Goal: Book appointment/travel/reservation

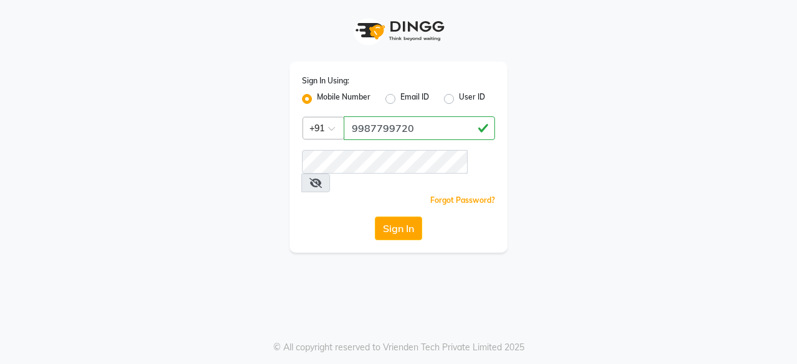
type input "9987799720"
click at [385, 217] on button "Sign In" at bounding box center [398, 229] width 47 height 24
click at [405, 217] on button "Sign In" at bounding box center [398, 229] width 47 height 24
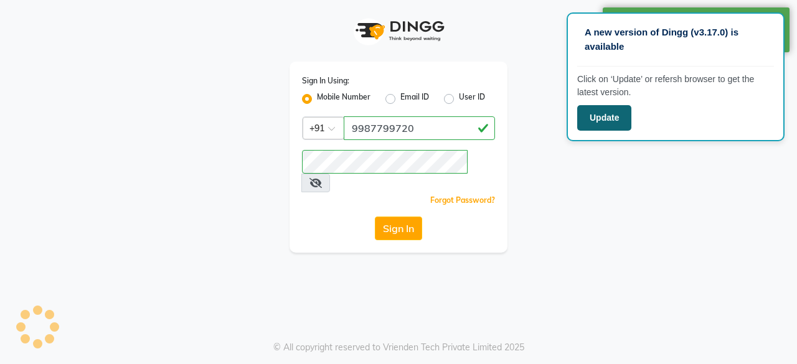
click at [607, 125] on button "Update" at bounding box center [604, 118] width 54 height 26
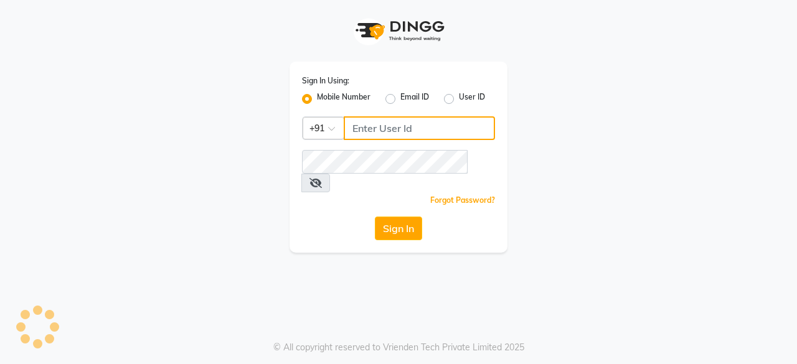
click at [417, 136] on input "Username" at bounding box center [419, 128] width 151 height 24
type input "9987799720"
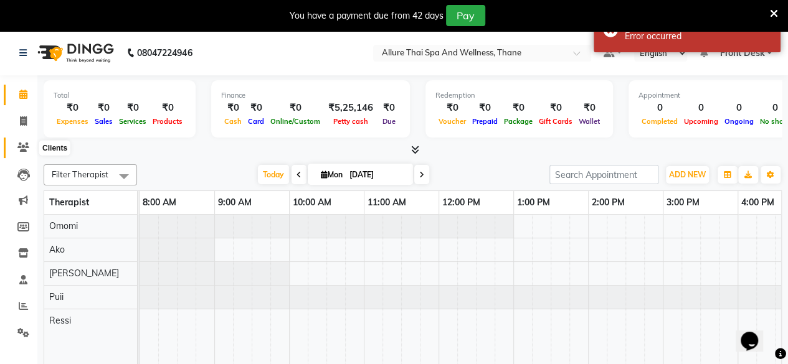
click at [21, 149] on icon at bounding box center [23, 147] width 12 height 9
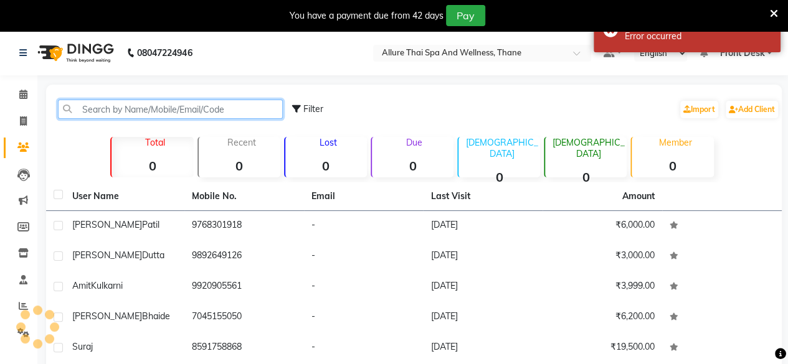
click at [188, 113] on input "text" at bounding box center [170, 109] width 225 height 19
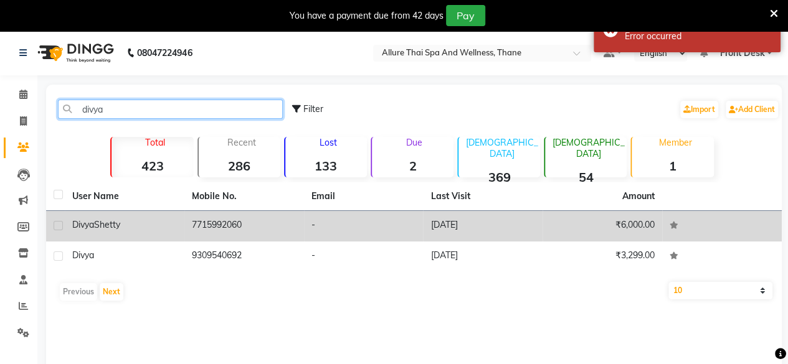
type input "divya"
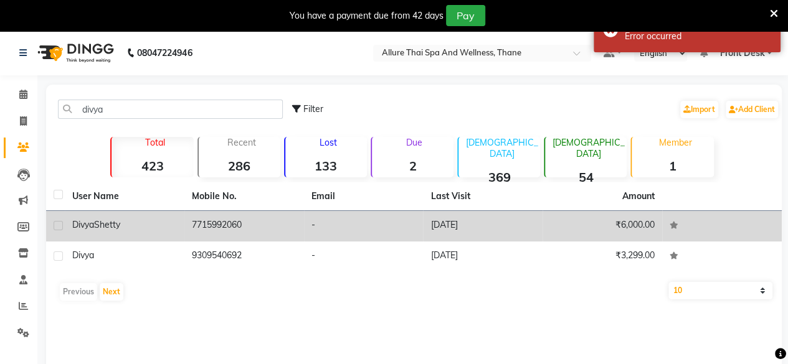
click at [169, 230] on div "[PERSON_NAME]" at bounding box center [124, 225] width 105 height 13
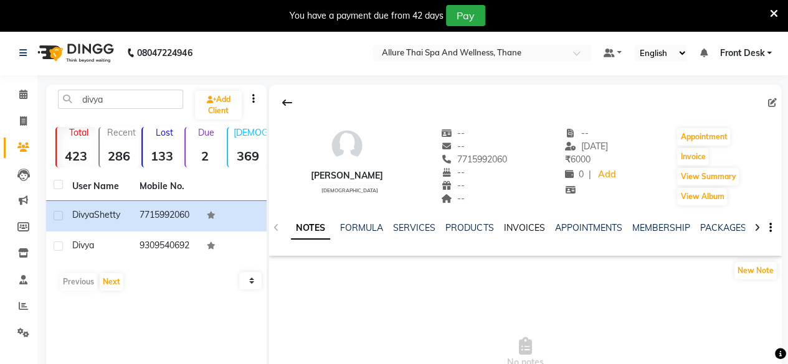
click at [518, 229] on link "INVOICES" at bounding box center [523, 227] width 41 height 11
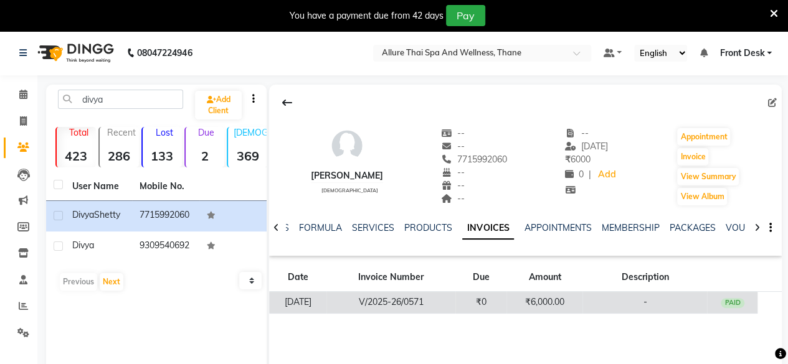
click at [471, 295] on td "₹0" at bounding box center [480, 303] width 51 height 22
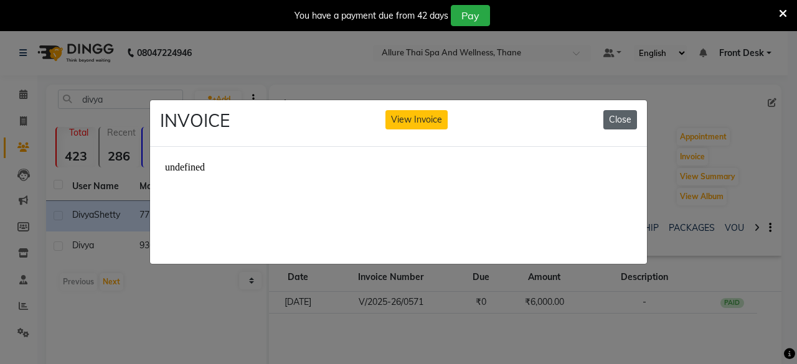
click at [618, 113] on button "Close" at bounding box center [621, 119] width 34 height 19
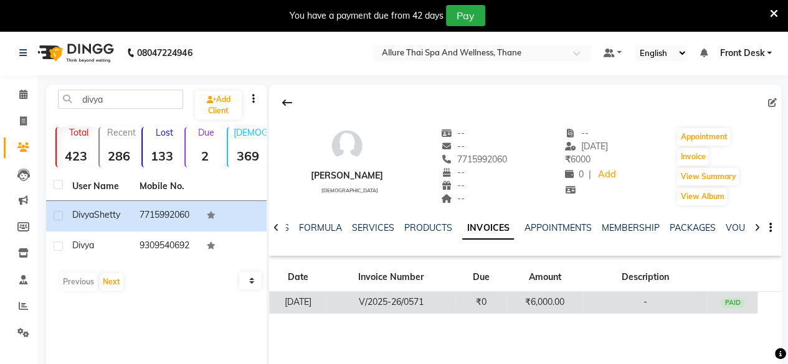
click at [402, 298] on td "V/2025-26/0571" at bounding box center [390, 303] width 129 height 22
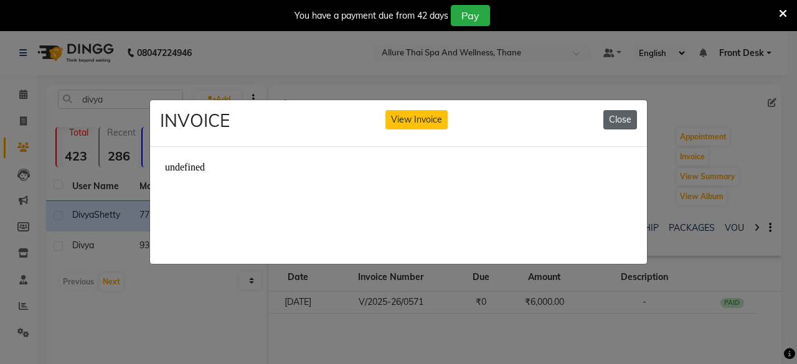
click at [620, 116] on button "Close" at bounding box center [621, 119] width 34 height 19
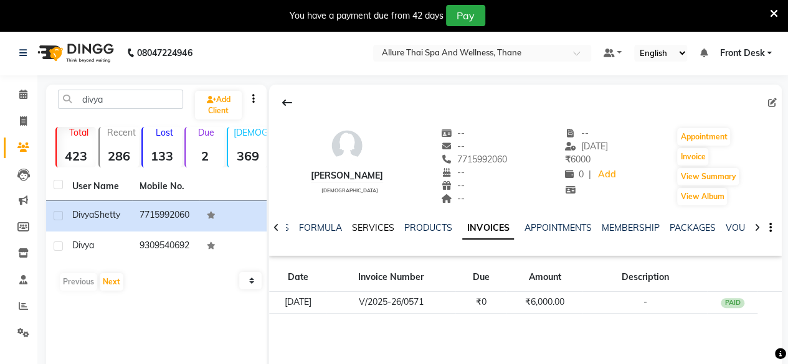
click at [362, 226] on link "SERVICES" at bounding box center [373, 227] width 42 height 11
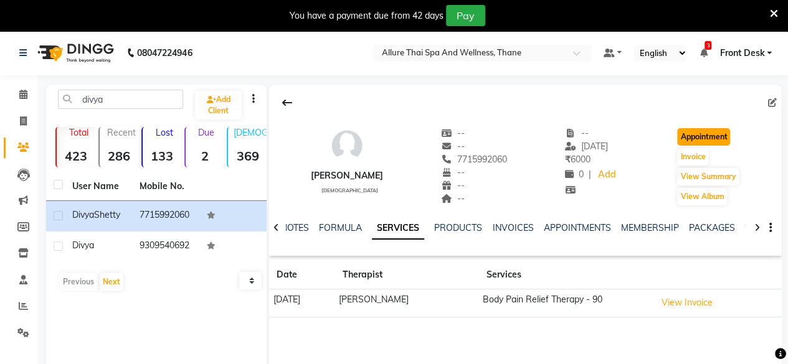
click at [701, 143] on button "Appointment" at bounding box center [703, 136] width 53 height 17
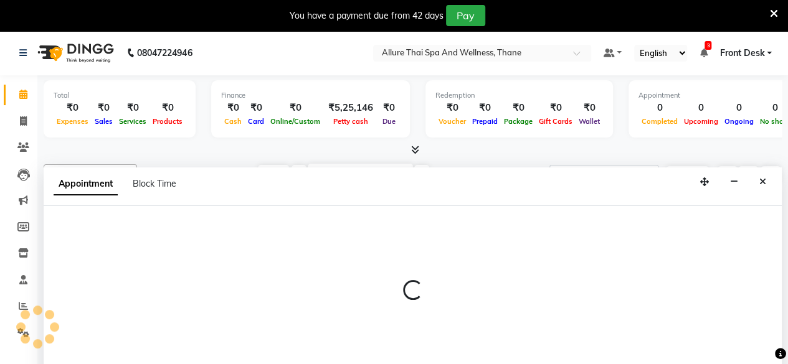
select select "600"
select select "tentative"
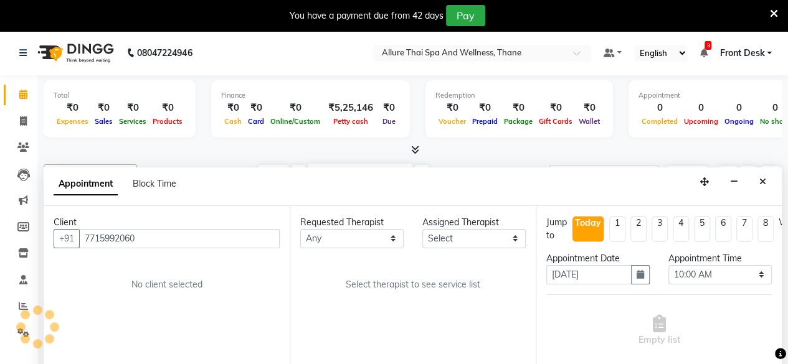
scroll to position [31, 0]
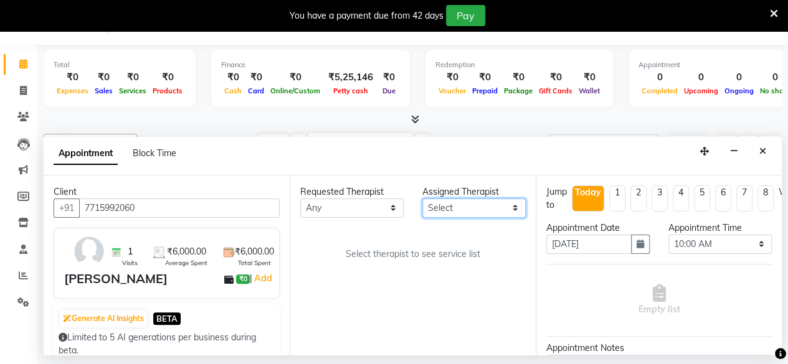
click at [481, 210] on select "Select Ako Omomi Puii [PERSON_NAME]" at bounding box center [473, 208] width 103 height 19
select select "85857"
click at [422, 199] on select "Select Ako Omomi Puii [PERSON_NAME]" at bounding box center [473, 208] width 103 height 19
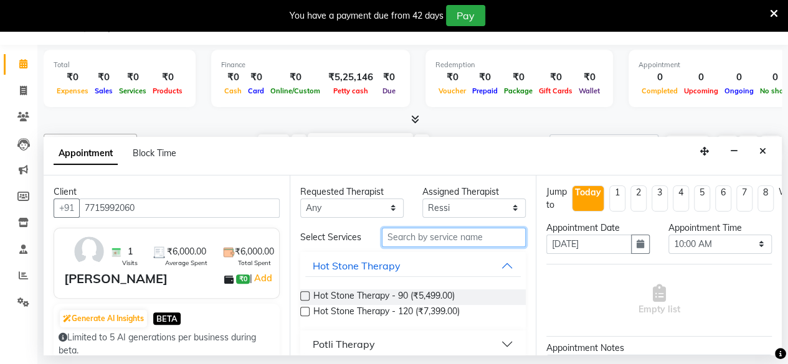
click at [407, 233] on input "text" at bounding box center [454, 237] width 144 height 19
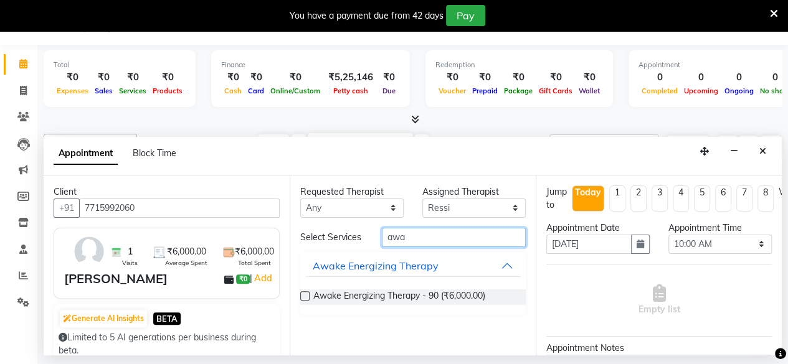
type input "awa"
click at [308, 295] on label at bounding box center [304, 296] width 9 height 9
click at [308, 295] on input "checkbox" at bounding box center [304, 297] width 8 height 8
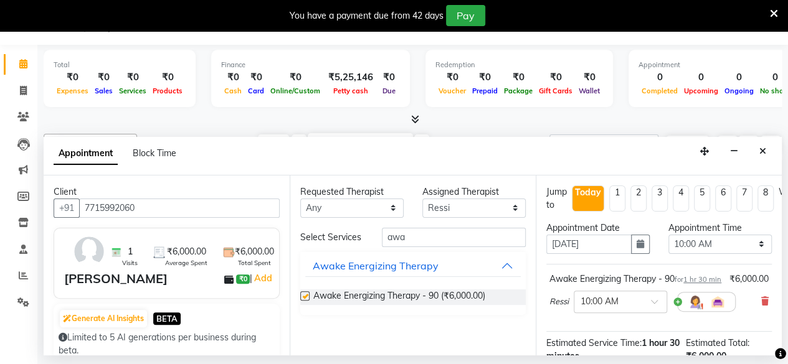
checkbox input "false"
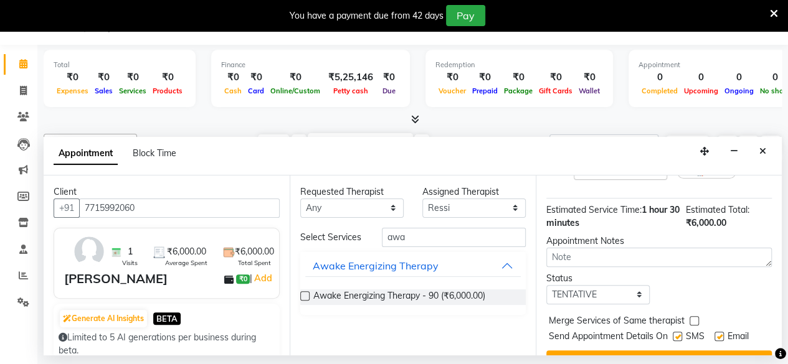
scroll to position [131, 0]
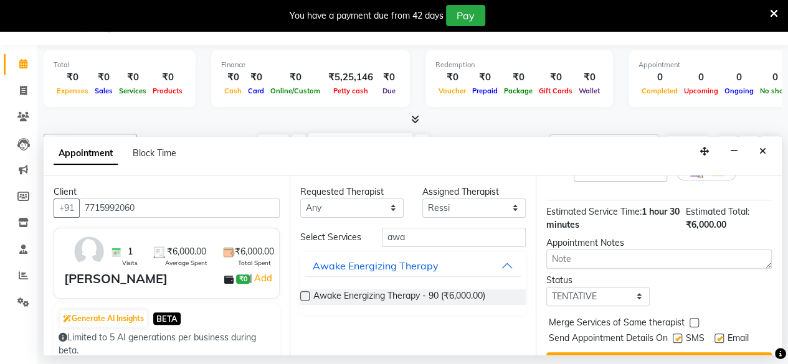
click at [627, 176] on input "text" at bounding box center [608, 169] width 55 height 13
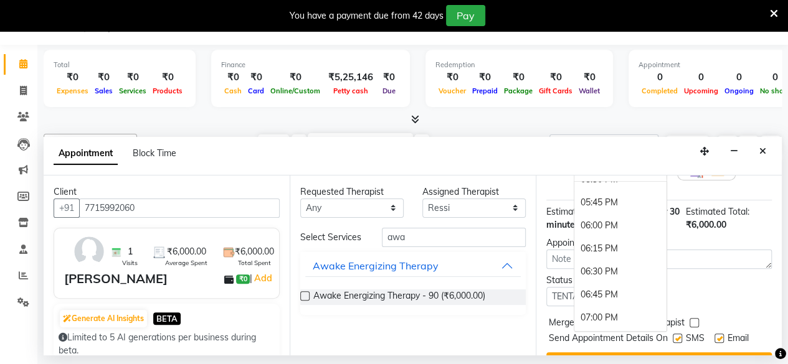
scroll to position [706, 0]
click at [612, 283] on div "06:30 PM" at bounding box center [620, 271] width 92 height 23
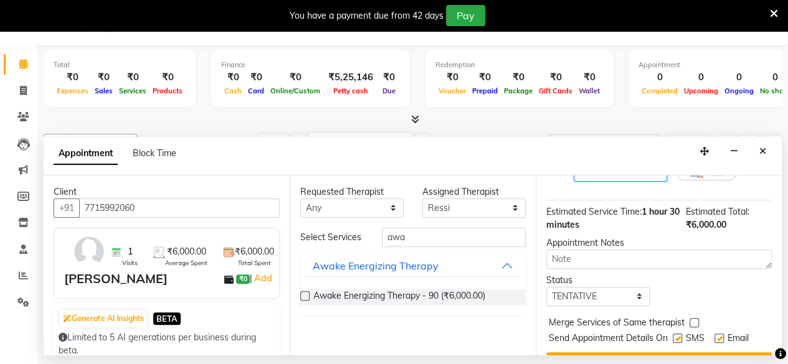
scroll to position [182, 0]
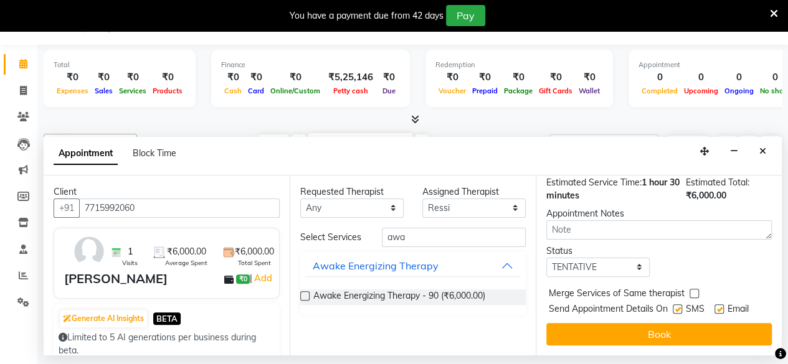
click at [612, 267] on div "Jump to [DATE] 1 2 3 4 5 6 7 8 Weeks Appointment Date [DATE] Appointment Time S…" at bounding box center [659, 266] width 246 height 180
click at [611, 265] on select "Select TENTATIVE CONFIRM CHECK-IN UPCOMING" at bounding box center [597, 267] width 103 height 19
select select "check-in"
click at [546, 258] on select "Select TENTATIVE CONFIRM CHECK-IN UPCOMING" at bounding box center [597, 267] width 103 height 19
click at [679, 305] on label at bounding box center [677, 309] width 9 height 9
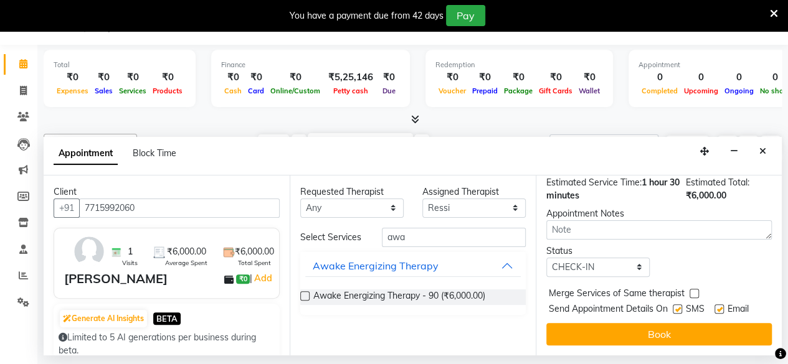
click at [679, 306] on input "checkbox" at bounding box center [677, 310] width 8 height 8
checkbox input "false"
click at [718, 305] on label at bounding box center [718, 309] width 9 height 9
click at [718, 306] on input "checkbox" at bounding box center [718, 310] width 8 height 8
checkbox input "false"
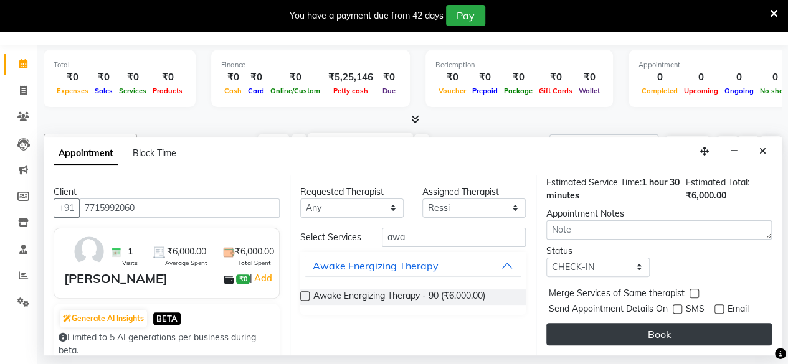
click at [685, 333] on button "Book" at bounding box center [658, 334] width 225 height 22
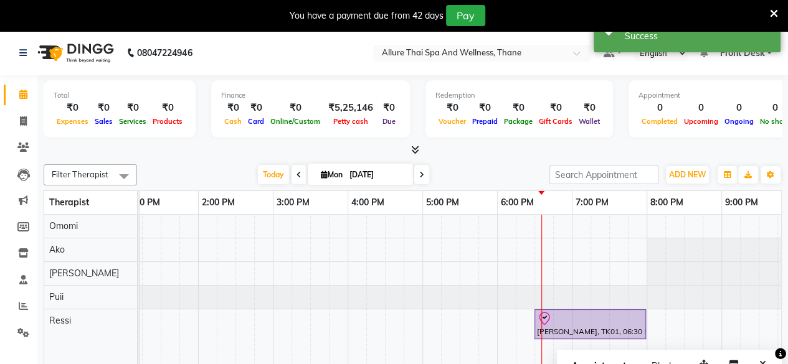
scroll to position [0, 315]
click at [614, 342] on div "[PERSON_NAME], TK01, 06:30 PM-08:00 PM, Awake Energizing Therapy - 90" at bounding box center [385, 299] width 1121 height 168
select select "85857"
select select "tentative"
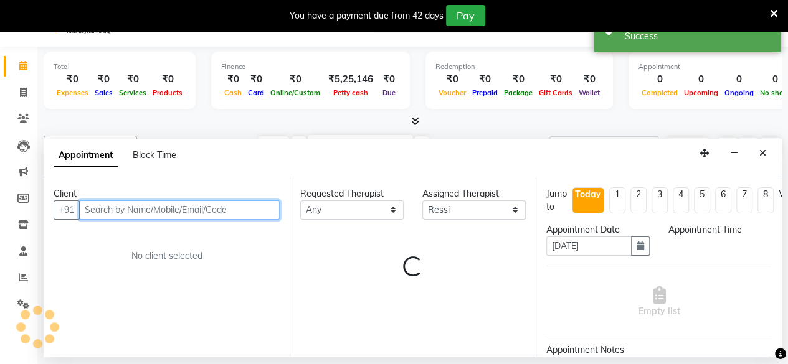
select select "1170"
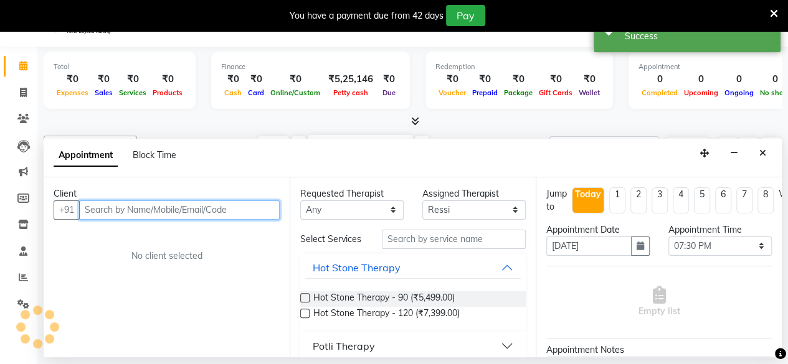
scroll to position [31, 0]
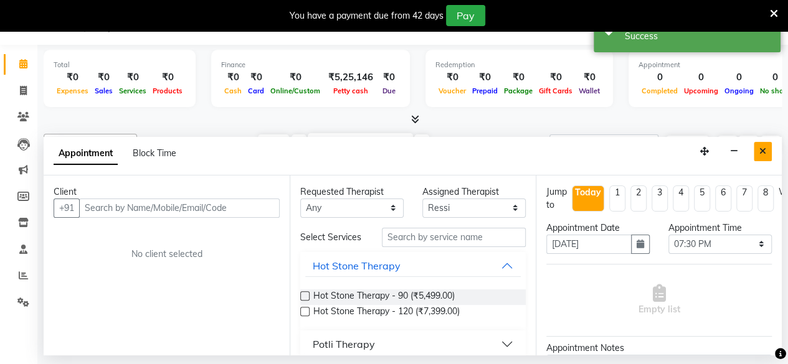
click at [766, 148] on button "Close" at bounding box center [763, 151] width 18 height 19
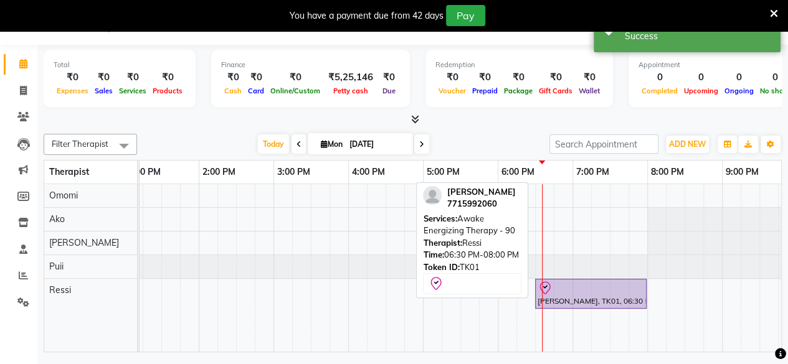
click at [629, 281] on div at bounding box center [591, 288] width 107 height 15
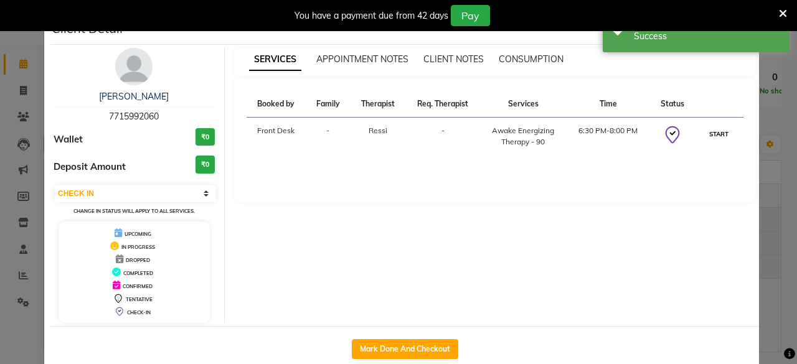
click at [708, 130] on button "START" at bounding box center [719, 134] width 26 height 16
select select "1"
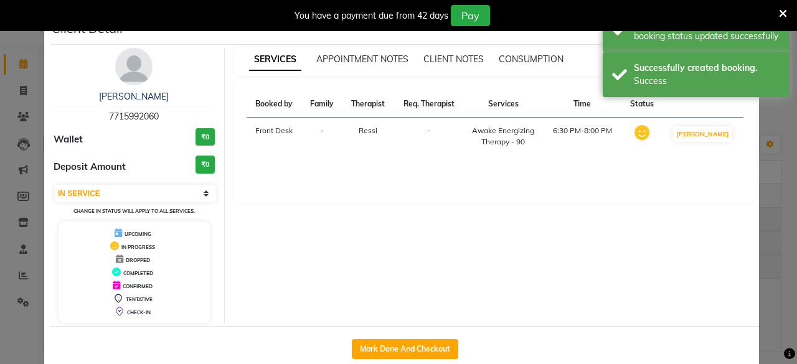
click at [764, 196] on ngb-modal-window "Client Detail [PERSON_NAME] 7715992060 Wallet ₹0 Deposit Amount ₹0 Select IN SE…" at bounding box center [398, 182] width 797 height 364
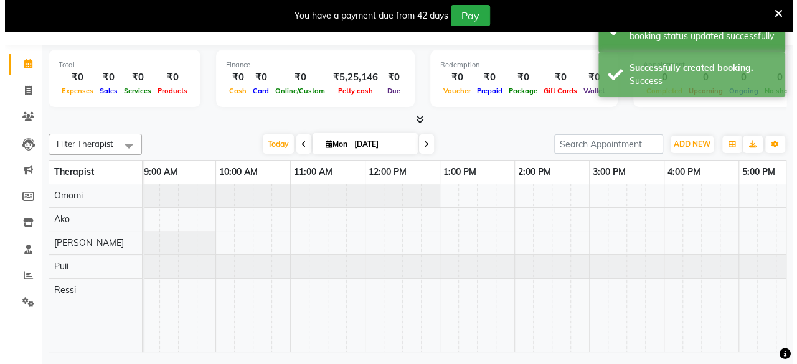
scroll to position [0, 0]
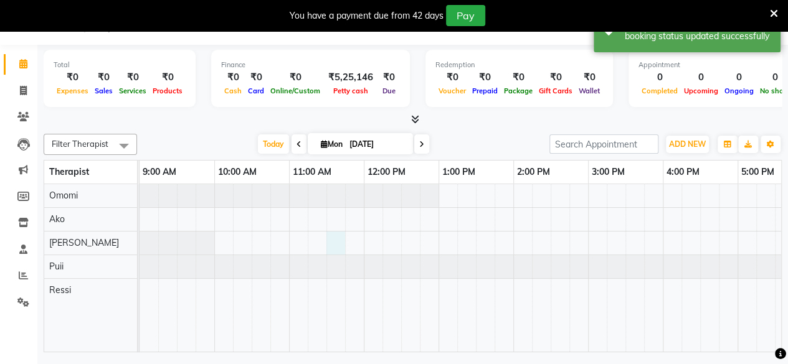
click at [333, 239] on div "[PERSON_NAME], TK01, 06:30 PM-08:00 PM, Awake Energizing Therapy - 90" at bounding box center [700, 268] width 1121 height 168
select select "84282"
select select "690"
select select "tentative"
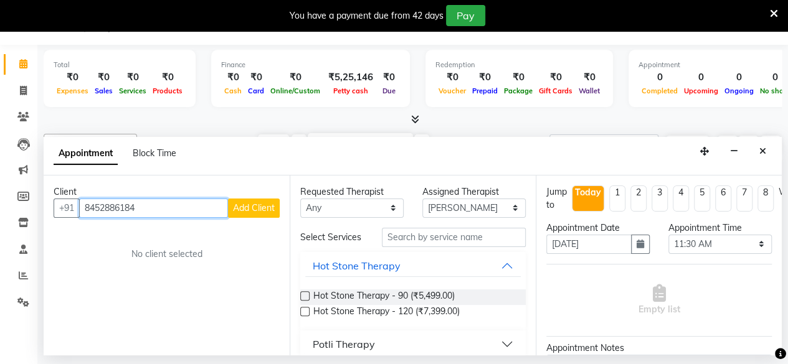
type input "8452886184"
click at [255, 210] on span "Add Client" at bounding box center [254, 207] width 42 height 11
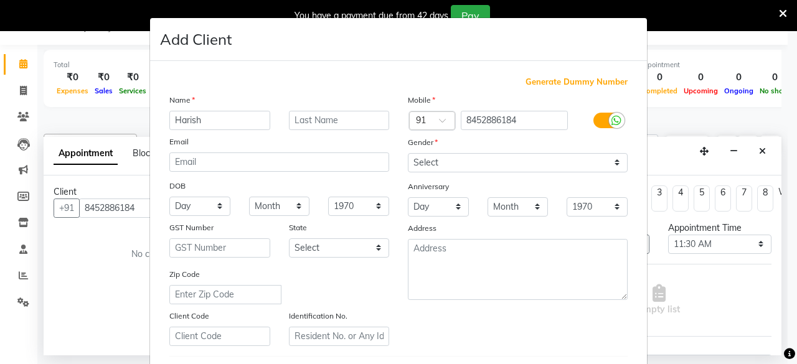
type input "Harish"
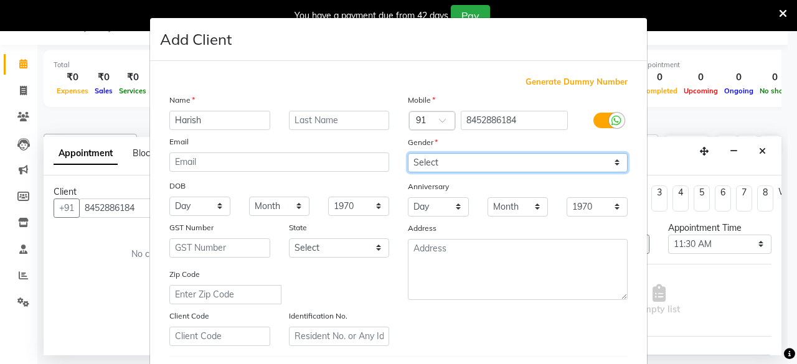
click at [474, 155] on select "Select [DEMOGRAPHIC_DATA] [DEMOGRAPHIC_DATA] Other Prefer Not To Say" at bounding box center [518, 162] width 220 height 19
select select "[DEMOGRAPHIC_DATA]"
click at [408, 153] on select "Select [DEMOGRAPHIC_DATA] [DEMOGRAPHIC_DATA] Other Prefer Not To Say" at bounding box center [518, 162] width 220 height 19
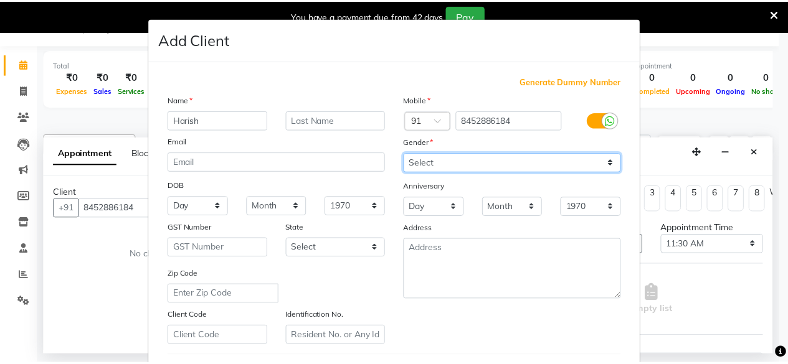
scroll to position [208, 0]
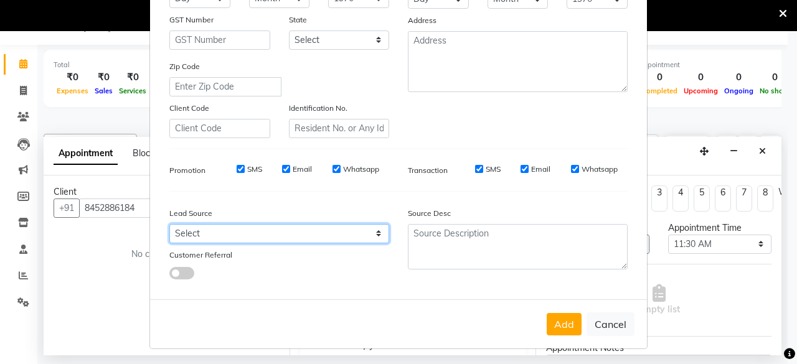
click at [247, 232] on select "Select Walk-in Referral Internet Friend Word of Mouth Advertisement Facebook Ju…" at bounding box center [279, 233] width 220 height 19
select select "55718"
click at [169, 224] on select "Select Walk-in Referral Internet Friend Word of Mouth Advertisement Facebook Ju…" at bounding box center [279, 233] width 220 height 19
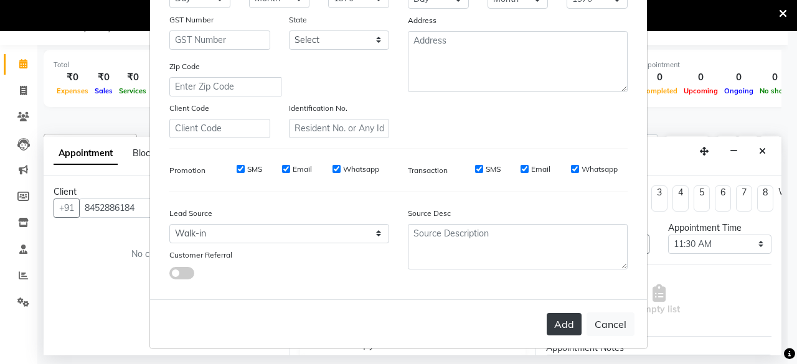
click at [567, 327] on button "Add" at bounding box center [564, 324] width 35 height 22
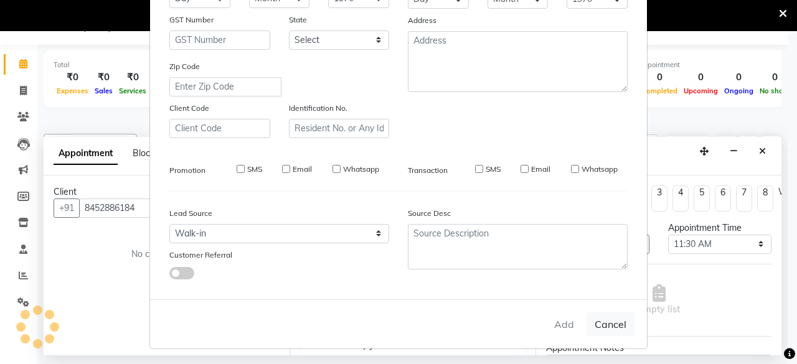
select select
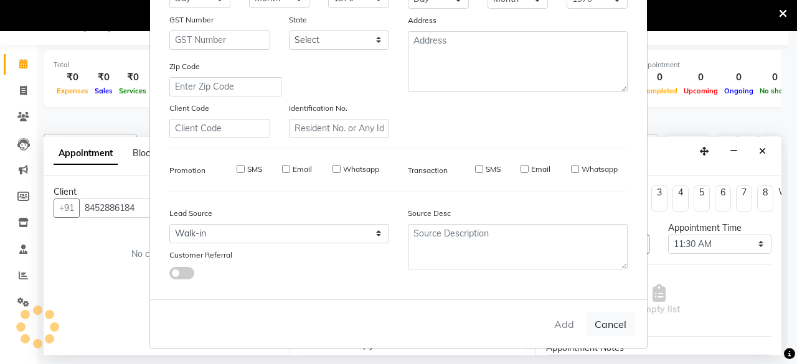
select select
checkbox input "false"
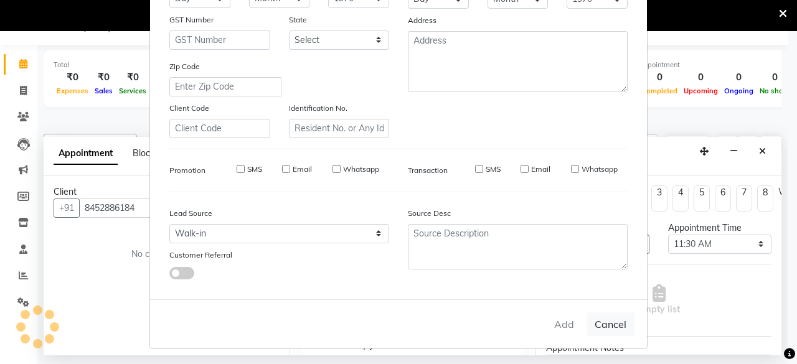
checkbox input "false"
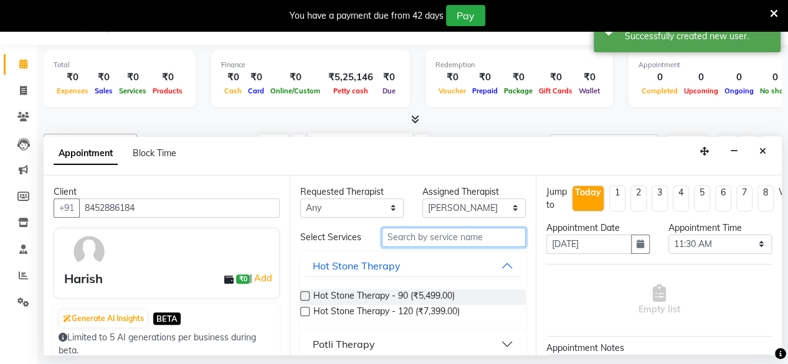
click at [461, 243] on input "text" at bounding box center [454, 237] width 144 height 19
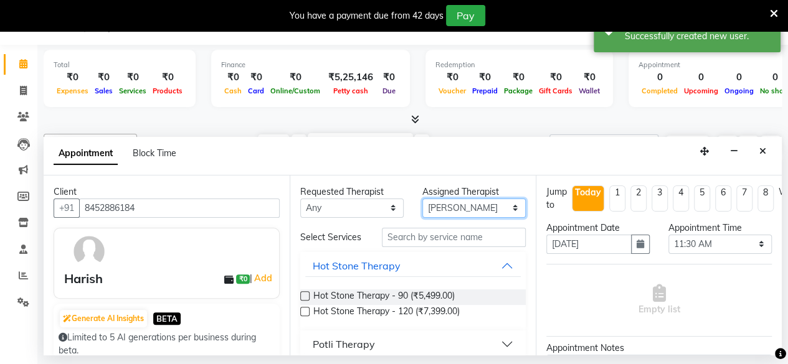
click at [447, 201] on select "Select Ako Omomi Puii [PERSON_NAME]" at bounding box center [473, 208] width 103 height 19
select select "85857"
click at [422, 199] on select "Select Ako Omomi Puii [PERSON_NAME]" at bounding box center [473, 208] width 103 height 19
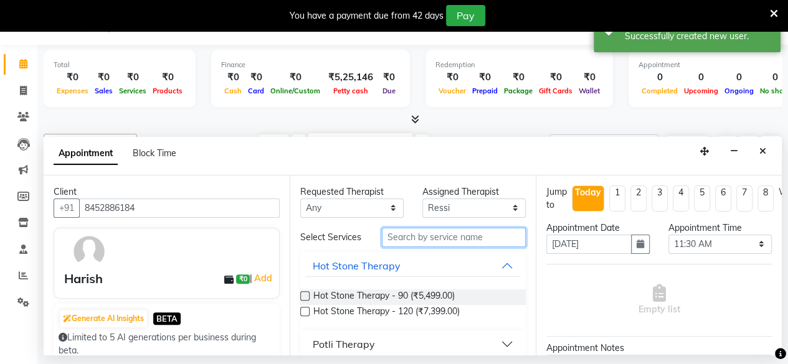
click at [435, 242] on input "text" at bounding box center [454, 237] width 144 height 19
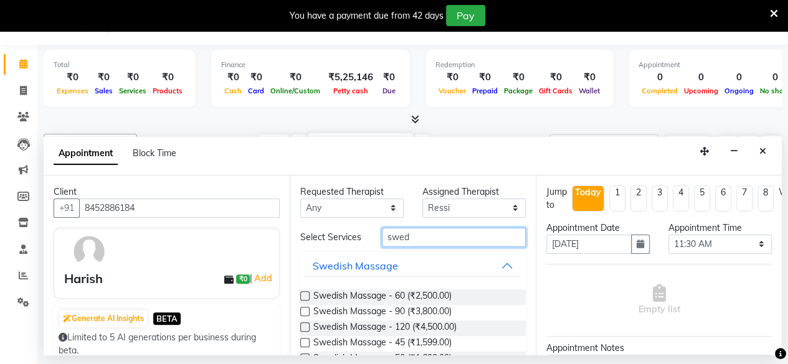
type input "swed"
click at [300, 301] on label at bounding box center [304, 296] width 9 height 9
click at [300, 301] on input "checkbox" at bounding box center [304, 297] width 8 height 8
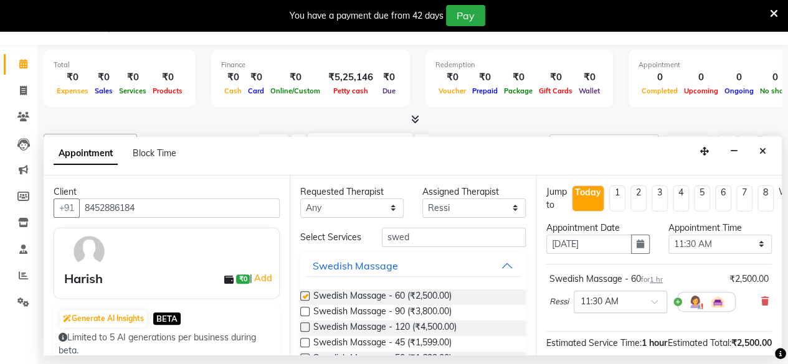
checkbox input "false"
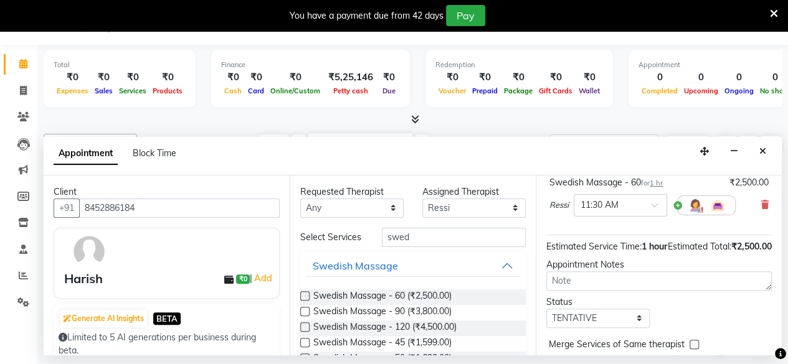
scroll to position [94, 0]
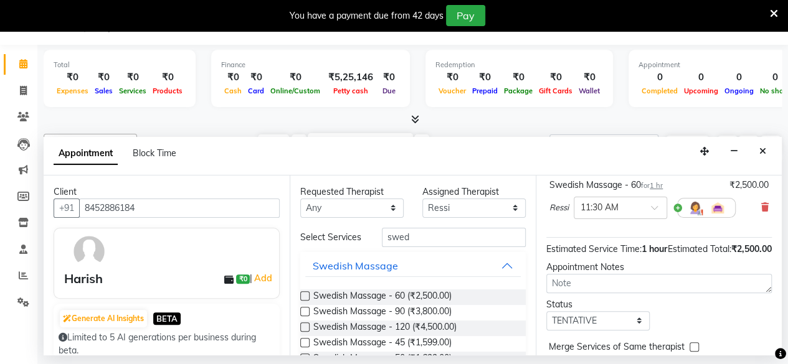
click at [620, 192] on div "Ressi × 11:30 AM" at bounding box center [642, 208] width 186 height 32
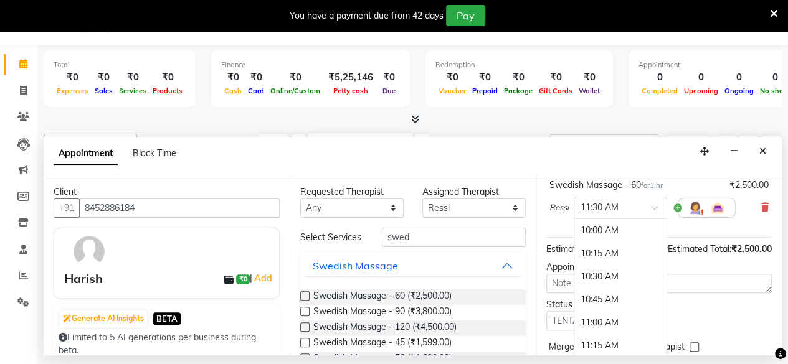
scroll to position [138, 0]
click at [623, 203] on input "text" at bounding box center [608, 207] width 55 height 13
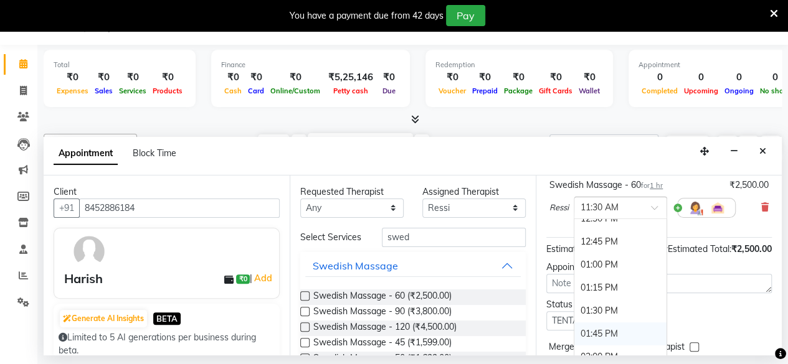
scroll to position [239, 0]
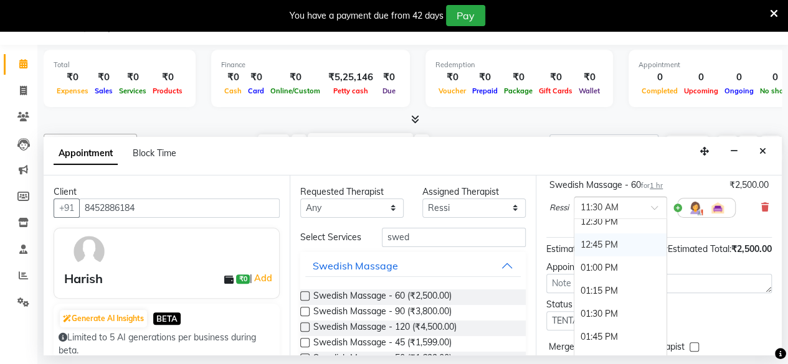
click at [617, 241] on div "12:45 PM" at bounding box center [620, 245] width 92 height 23
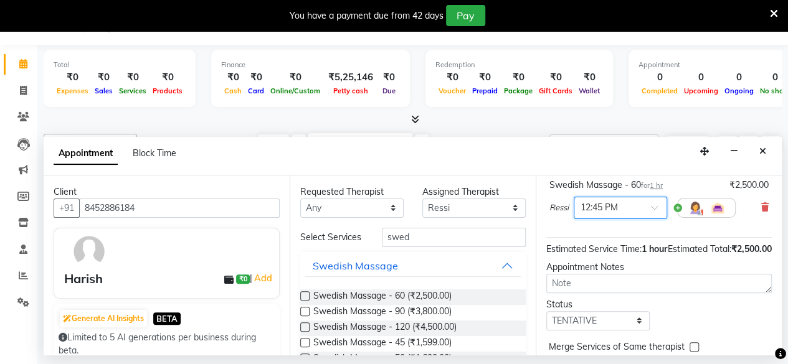
scroll to position [169, 0]
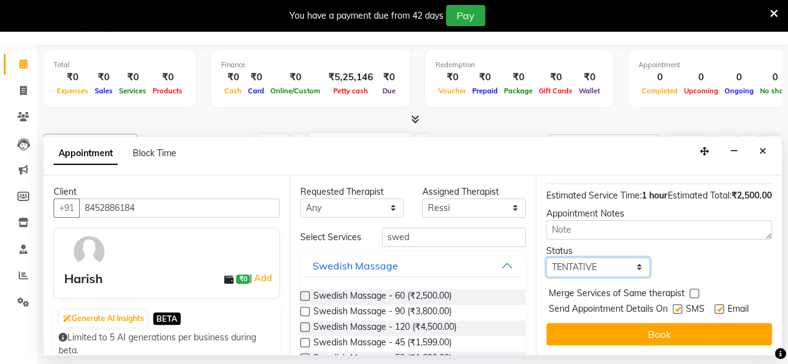
click at [592, 259] on select "Select TENTATIVE CONFIRM CHECK-IN UPCOMING" at bounding box center [597, 267] width 103 height 19
select select "check-in"
click at [546, 258] on select "Select TENTATIVE CONFIRM CHECK-IN UPCOMING" at bounding box center [597, 267] width 103 height 19
click at [678, 305] on label at bounding box center [677, 309] width 9 height 9
click at [678, 306] on input "checkbox" at bounding box center [677, 310] width 8 height 8
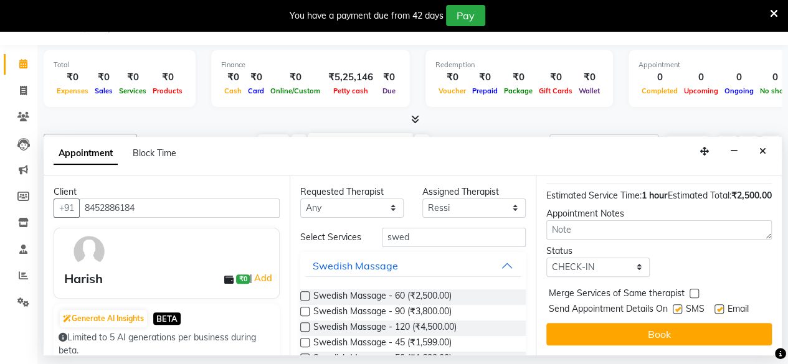
checkbox input "false"
click at [723, 305] on label at bounding box center [718, 309] width 9 height 9
click at [723, 306] on input "checkbox" at bounding box center [718, 310] width 8 height 8
checkbox input "false"
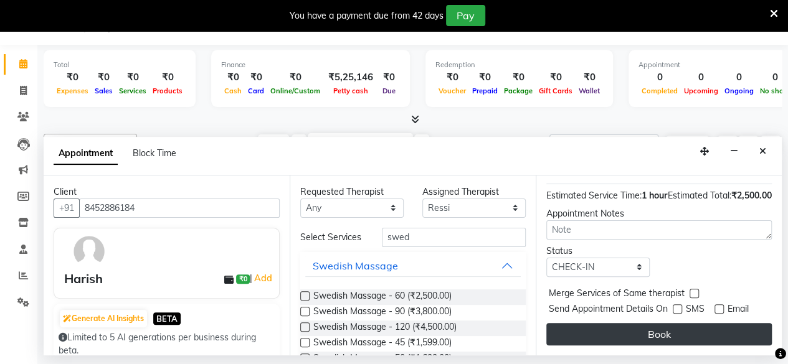
click at [680, 328] on button "Book" at bounding box center [658, 334] width 225 height 22
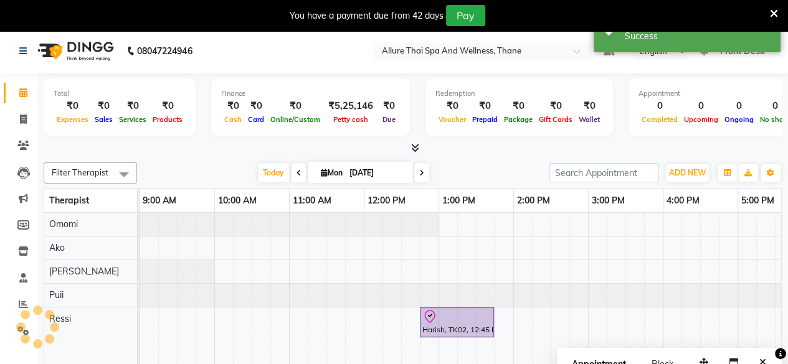
scroll to position [0, 0]
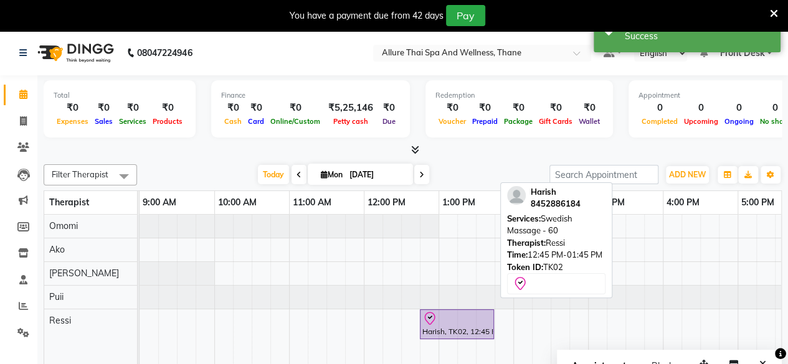
click at [484, 336] on link "Harish, TK02, 12:45 PM-01:45 PM, Swedish Massage - 60" at bounding box center [457, 325] width 74 height 30
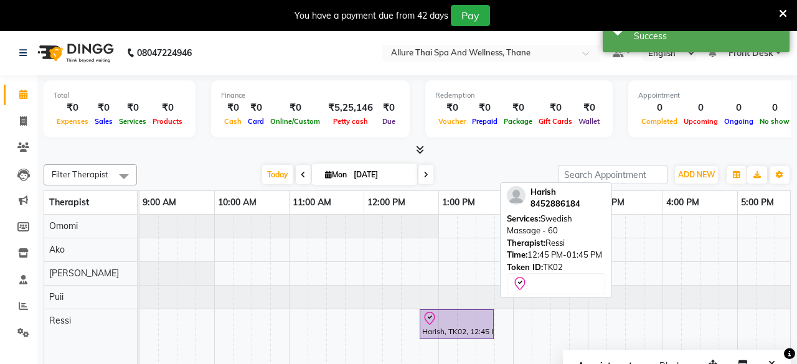
select select "8"
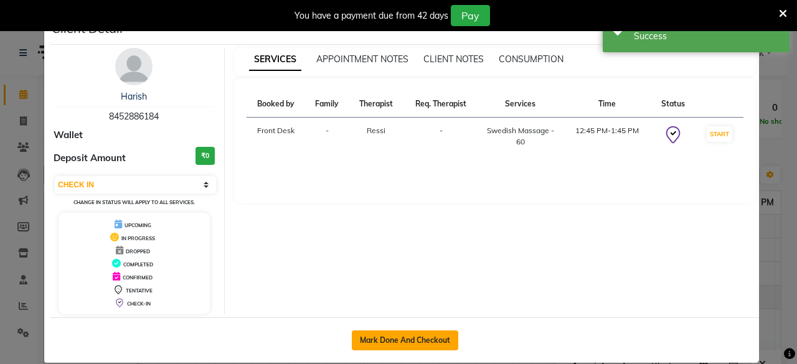
click at [423, 345] on button "Mark Done And Checkout" at bounding box center [405, 341] width 107 height 20
select select "8525"
select select "service"
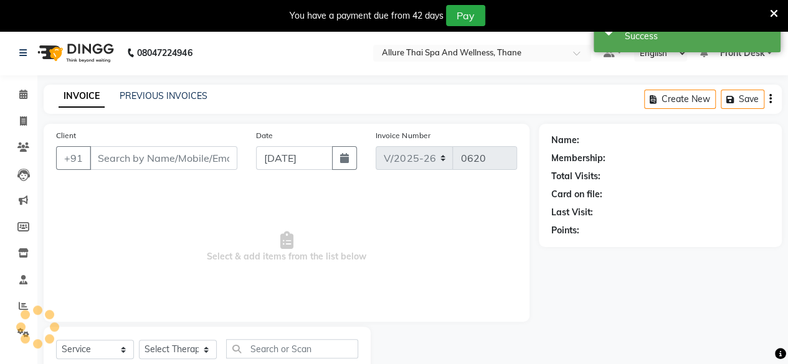
type input "8452886184"
select select "85857"
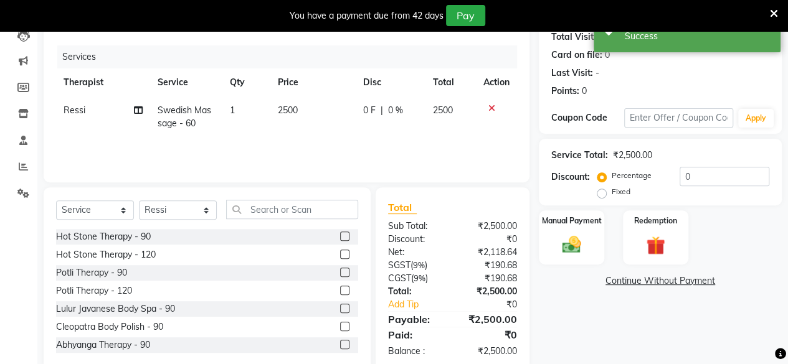
scroll to position [164, 0]
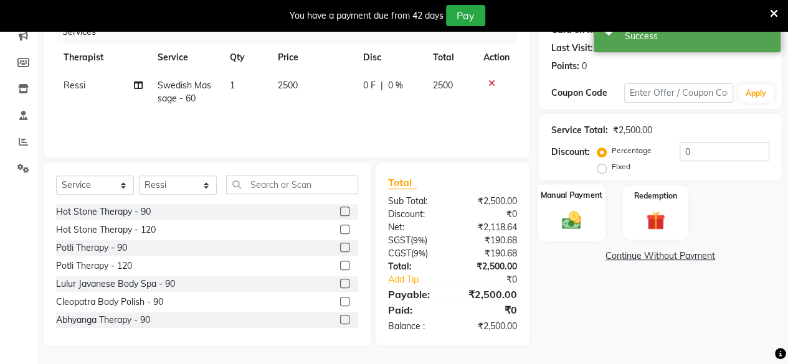
click at [568, 211] on img at bounding box center [572, 220] width 32 height 22
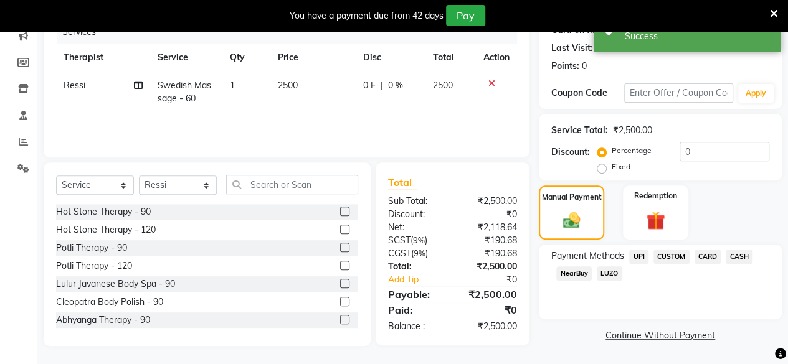
click at [751, 255] on span "CASH" at bounding box center [739, 257] width 27 height 14
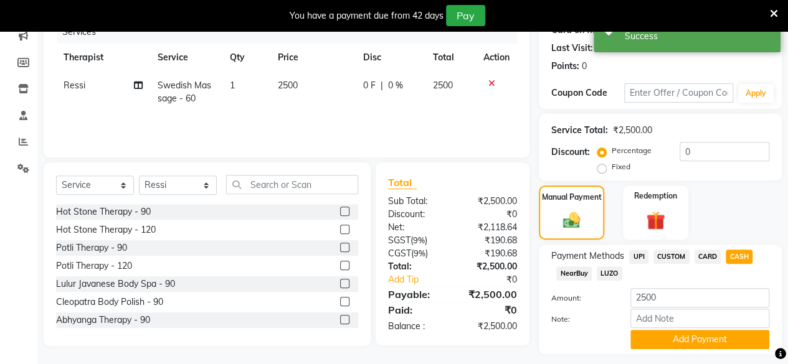
scroll to position [198, 0]
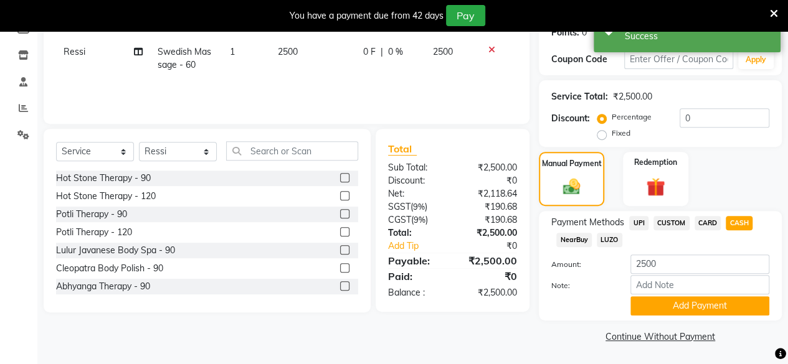
click at [712, 315] on div "Payment Methods UPI CUSTOM CARD CASH NearBuy LUZO Amount: 2500 Note: Add Payment" at bounding box center [660, 266] width 243 height 110
drag, startPoint x: 703, startPoint y: 293, endPoint x: 703, endPoint y: 304, distance: 10.6
click at [703, 304] on div "Amount: 2500 Note: Add Payment" at bounding box center [660, 285] width 218 height 61
click at [635, 305] on button "Add Payment" at bounding box center [699, 306] width 139 height 19
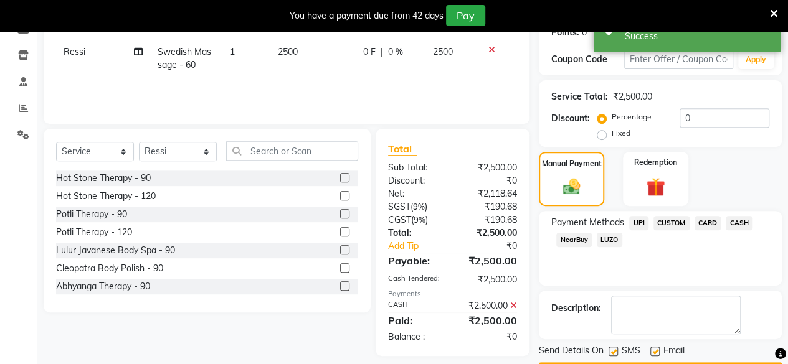
scroll to position [233, 0]
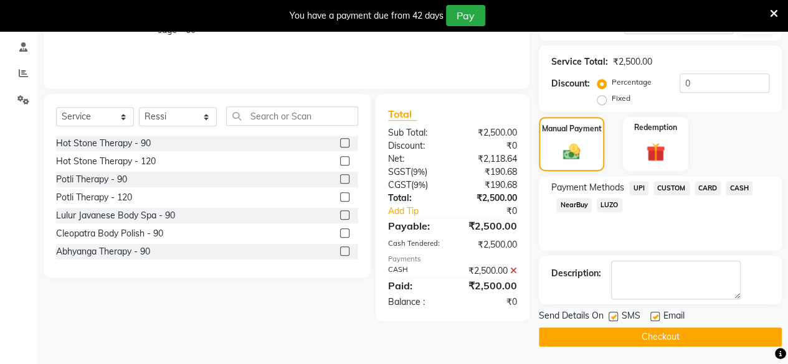
click at [653, 318] on label at bounding box center [654, 316] width 9 height 9
click at [653, 318] on input "checkbox" at bounding box center [654, 317] width 8 height 8
checkbox input "false"
click at [612, 317] on label at bounding box center [613, 316] width 9 height 9
click at [612, 317] on input "checkbox" at bounding box center [613, 317] width 8 height 8
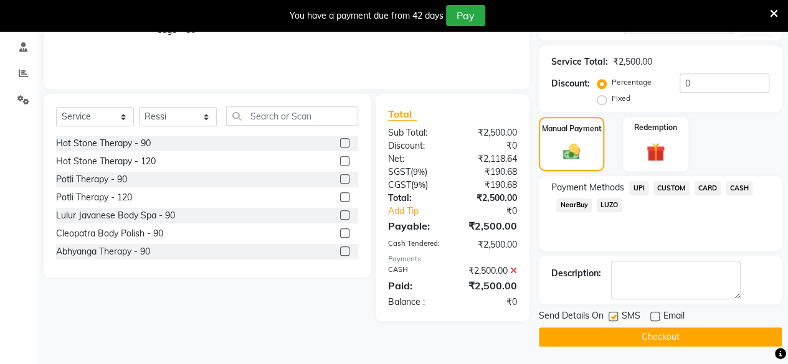
checkbox input "false"
click at [633, 335] on button "Checkout" at bounding box center [660, 337] width 243 height 19
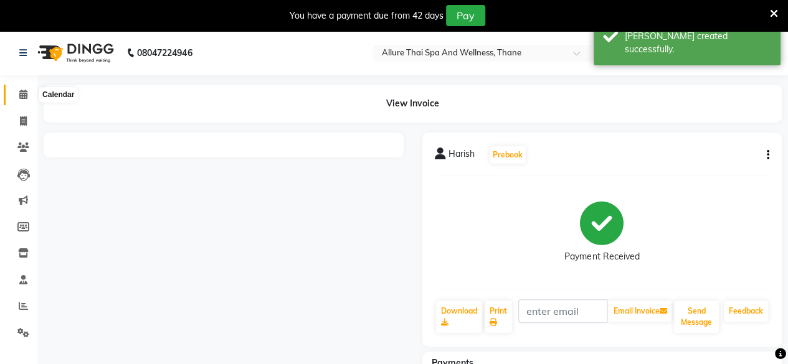
click at [20, 97] on icon at bounding box center [23, 94] width 8 height 9
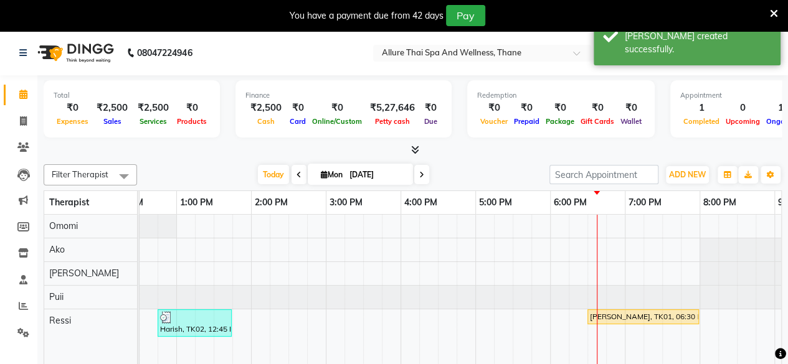
scroll to position [0, 308]
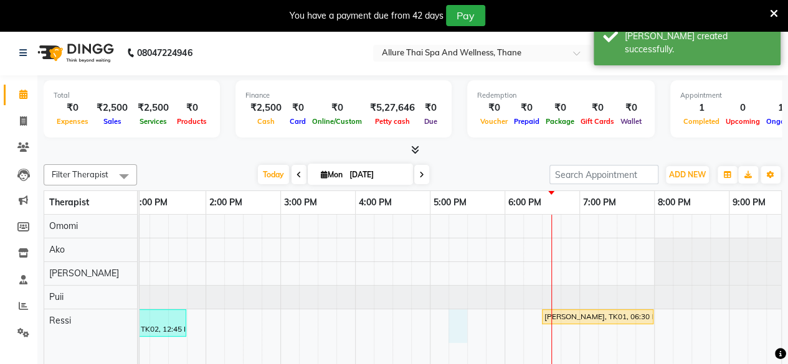
click at [463, 329] on div "Harish, TK02, 12:45 PM-01:45 PM, Swedish Massage - 60 [PERSON_NAME], TK01, 06:3…" at bounding box center [392, 299] width 1121 height 168
select select "85857"
select select "1035"
select select "tentative"
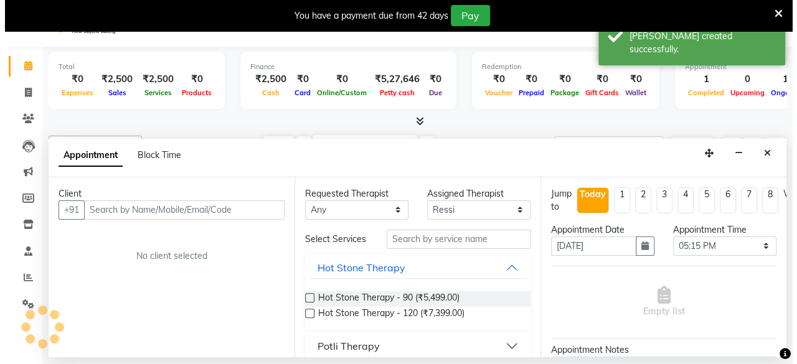
scroll to position [31, 0]
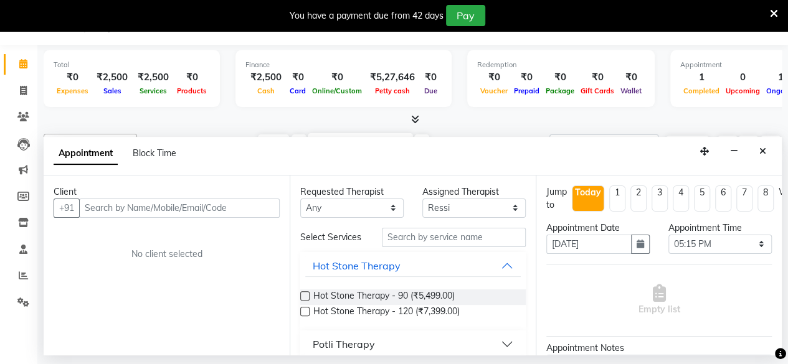
type input "8"
type input "9987461747"
click at [275, 206] on button "Add Client" at bounding box center [254, 208] width 52 height 19
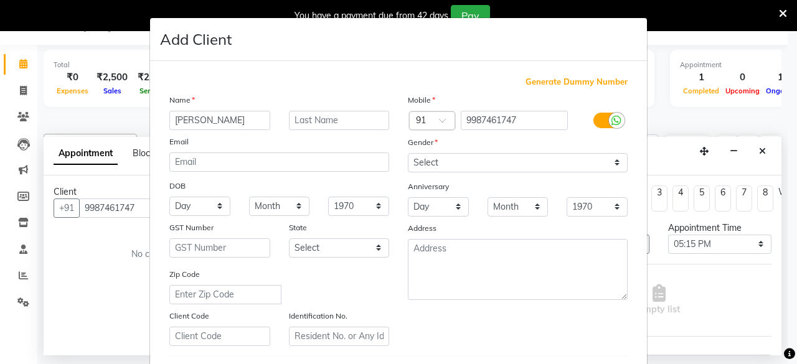
type input "[PERSON_NAME]"
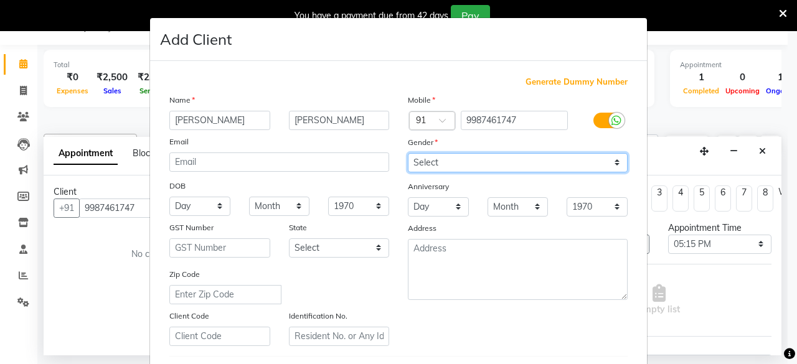
click at [482, 166] on select "Select [DEMOGRAPHIC_DATA] [DEMOGRAPHIC_DATA] Other Prefer Not To Say" at bounding box center [518, 162] width 220 height 19
select select "[DEMOGRAPHIC_DATA]"
click at [408, 153] on select "Select [DEMOGRAPHIC_DATA] [DEMOGRAPHIC_DATA] Other Prefer Not To Say" at bounding box center [518, 162] width 220 height 19
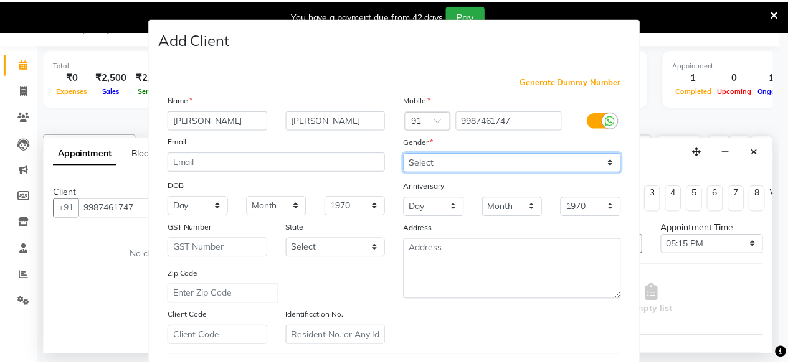
scroll to position [208, 0]
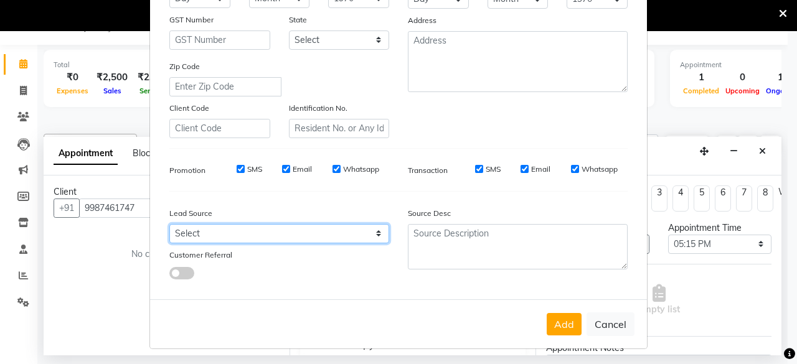
click at [243, 240] on select "Select Walk-in Referral Internet Friend Word of Mouth Advertisement Facebook Ju…" at bounding box center [279, 233] width 220 height 19
select select "55726"
click at [169, 224] on select "Select Walk-in Referral Internet Friend Word of Mouth Advertisement Facebook Ju…" at bounding box center [279, 233] width 220 height 19
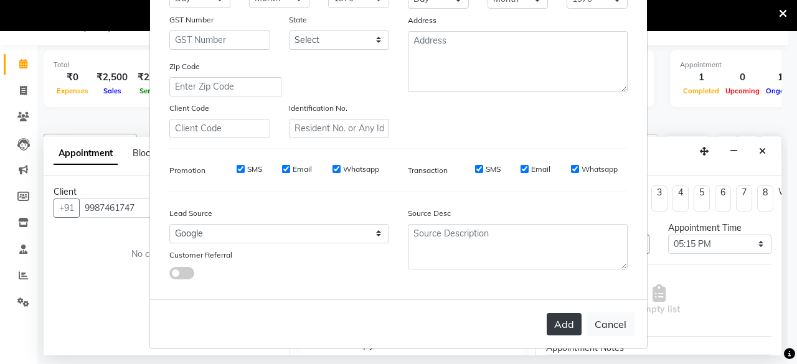
click at [548, 318] on button "Add" at bounding box center [564, 324] width 35 height 22
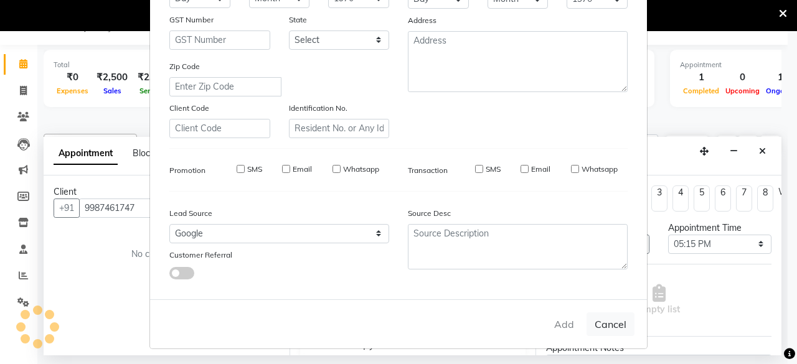
select select
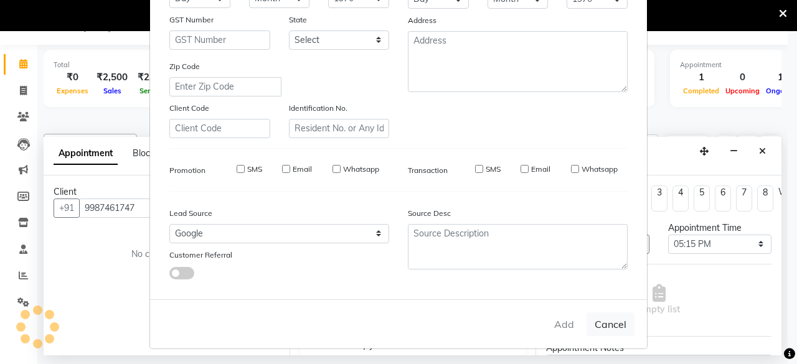
select select
checkbox input "false"
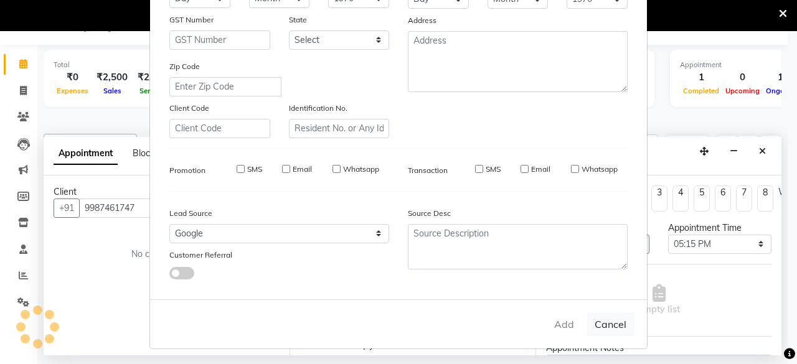
checkbox input "false"
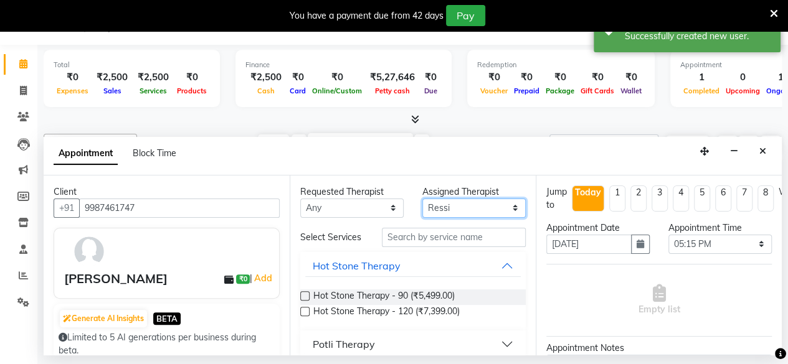
click at [460, 209] on select "Select Ako Omomi Puii [PERSON_NAME]" at bounding box center [473, 208] width 103 height 19
select select "84280"
click at [422, 199] on select "Select Ako Omomi Puii [PERSON_NAME]" at bounding box center [473, 208] width 103 height 19
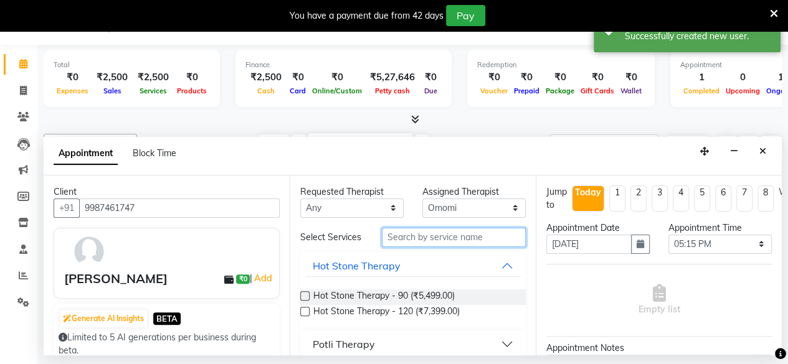
click at [410, 247] on input "text" at bounding box center [454, 237] width 144 height 19
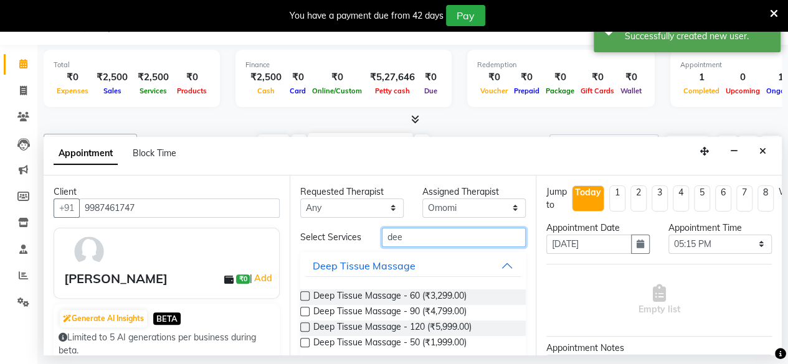
type input "dee"
click at [306, 316] on label at bounding box center [304, 311] width 9 height 9
click at [306, 317] on input "checkbox" at bounding box center [304, 313] width 8 height 8
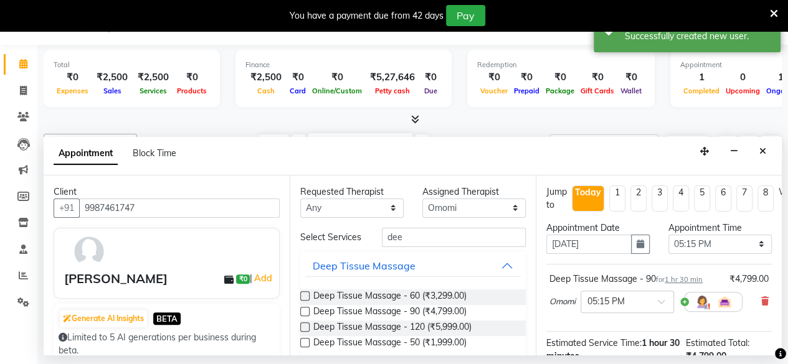
click at [306, 316] on label at bounding box center [304, 311] width 9 height 9
click at [306, 317] on input "checkbox" at bounding box center [304, 313] width 8 height 8
checkbox input "false"
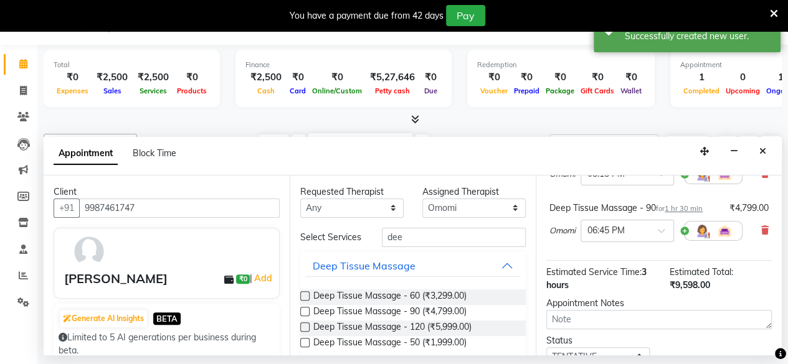
scroll to position [128, 0]
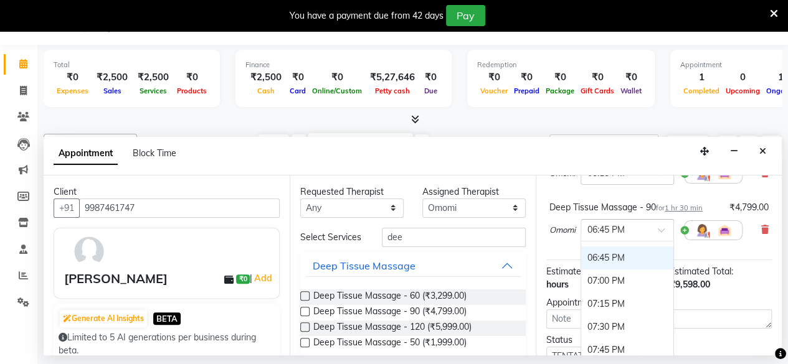
click at [609, 228] on input "text" at bounding box center [614, 229] width 55 height 13
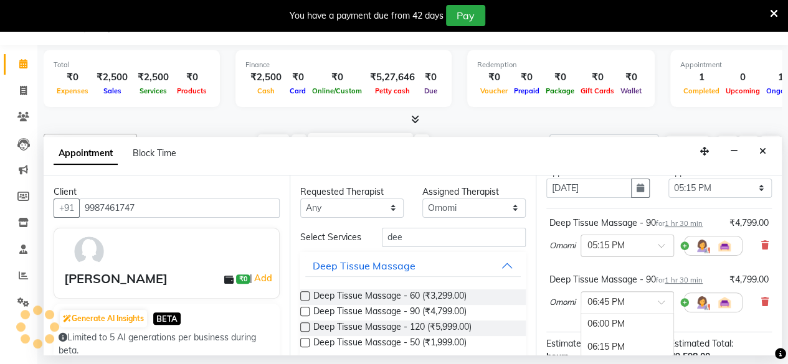
scroll to position [52, 0]
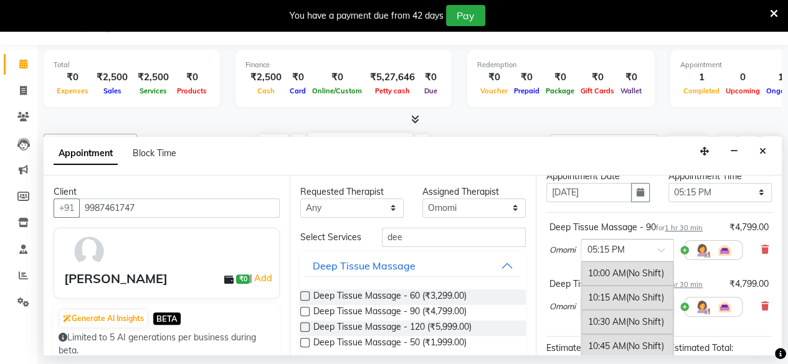
click at [600, 239] on div "× 05:15 PM" at bounding box center [627, 250] width 93 height 22
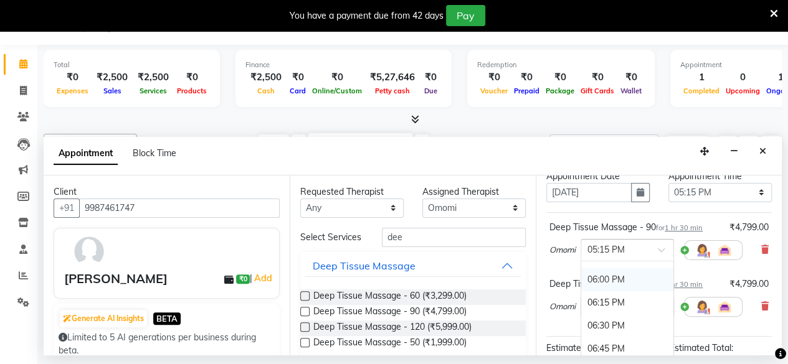
scroll to position [719, 0]
click at [617, 300] on div "06:00 PM" at bounding box center [627, 306] width 92 height 23
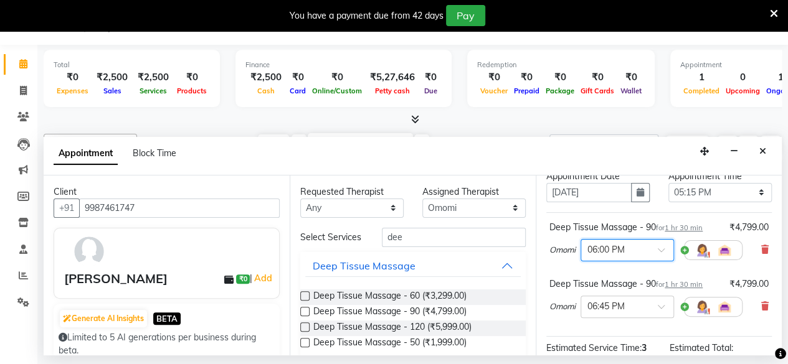
scroll to position [133, 0]
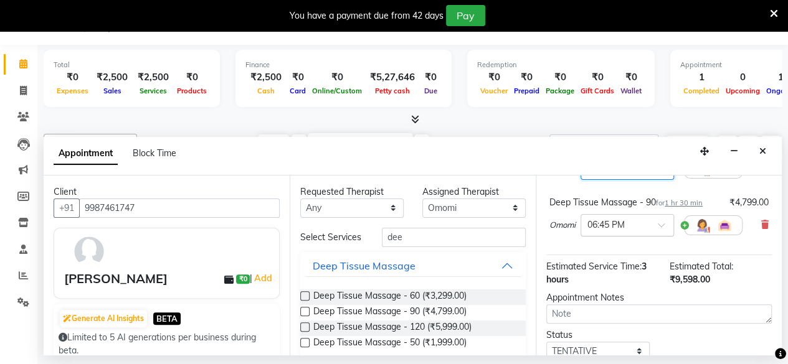
click at [610, 219] on input "text" at bounding box center [614, 224] width 55 height 13
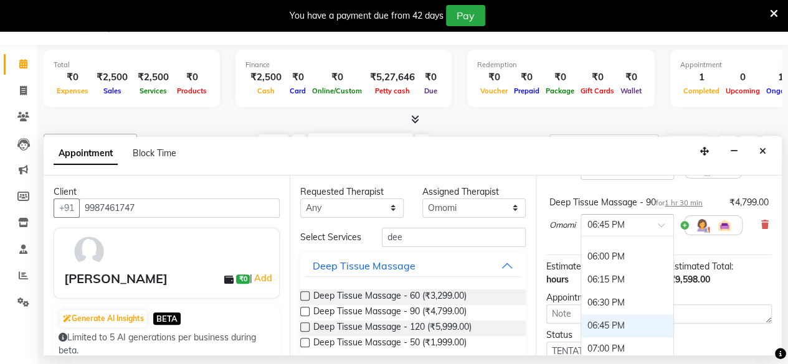
scroll to position [743, 0]
click at [620, 252] on div "06:00 PM" at bounding box center [627, 257] width 92 height 23
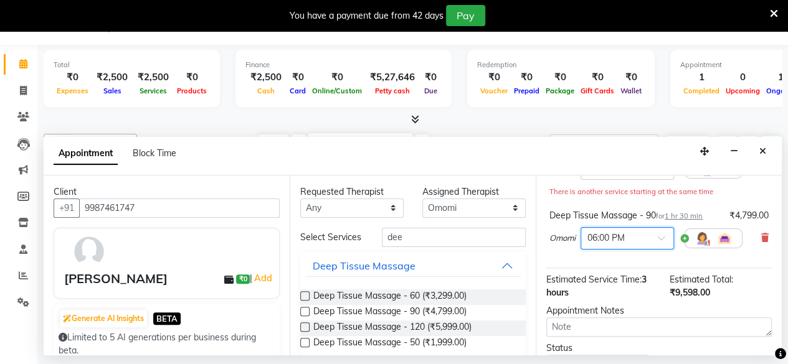
scroll to position [239, 0]
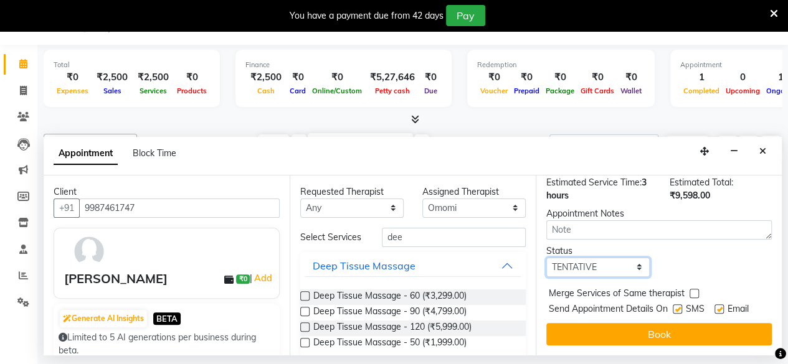
click at [609, 258] on select "Select TENTATIVE CONFIRM CHECK-IN UPCOMING" at bounding box center [597, 267] width 103 height 19
select select "check-in"
click at [546, 258] on select "Select TENTATIVE CONFIRM CHECK-IN UPCOMING" at bounding box center [597, 267] width 103 height 19
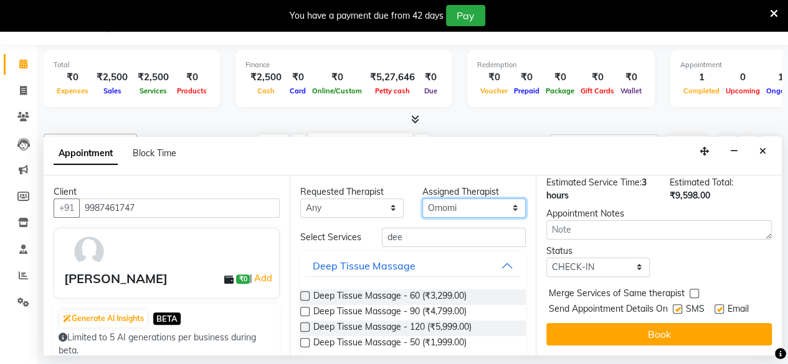
click at [468, 211] on select "Select Ako Omomi Puii [PERSON_NAME]" at bounding box center [473, 208] width 103 height 19
select select "84282"
click at [422, 199] on select "Select Ako Omomi Puii [PERSON_NAME]" at bounding box center [473, 208] width 103 height 19
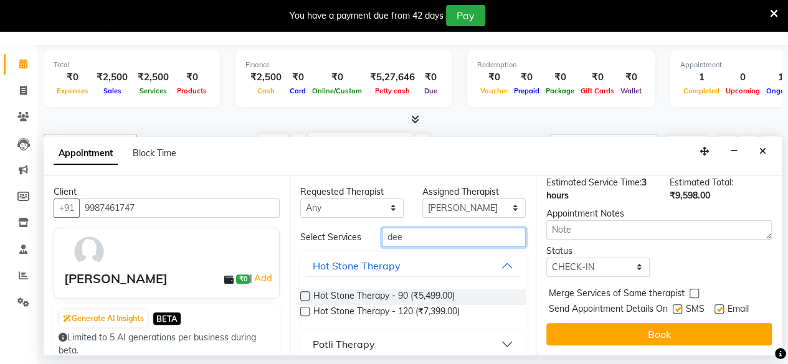
click at [414, 240] on input "dee" at bounding box center [454, 237] width 144 height 19
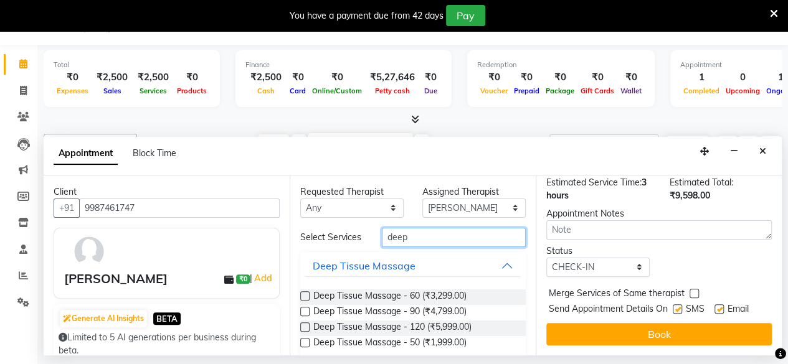
type input "deep"
click at [303, 316] on label at bounding box center [304, 311] width 9 height 9
click at [303, 317] on input "checkbox" at bounding box center [304, 313] width 8 height 8
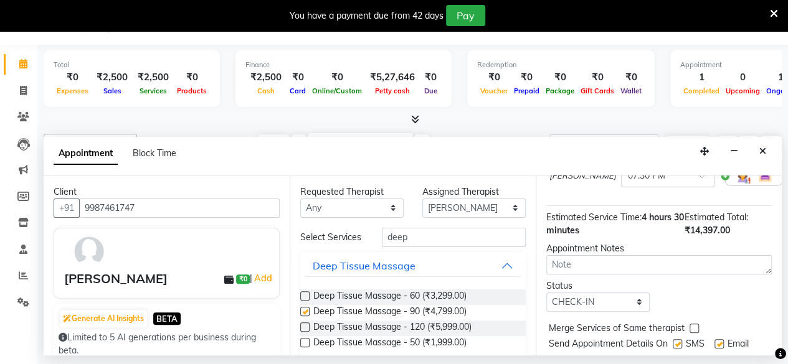
scroll to position [283, 0]
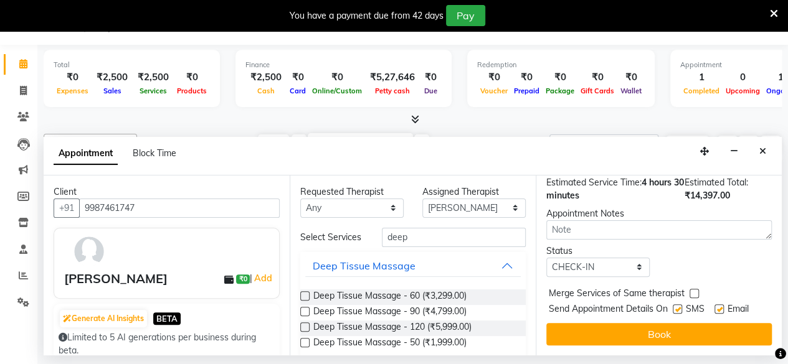
checkbox input "false"
click at [771, 13] on icon at bounding box center [774, 13] width 8 height 11
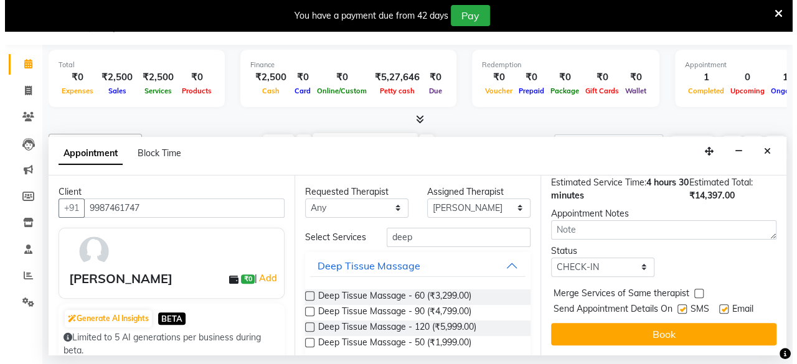
scroll to position [0, 0]
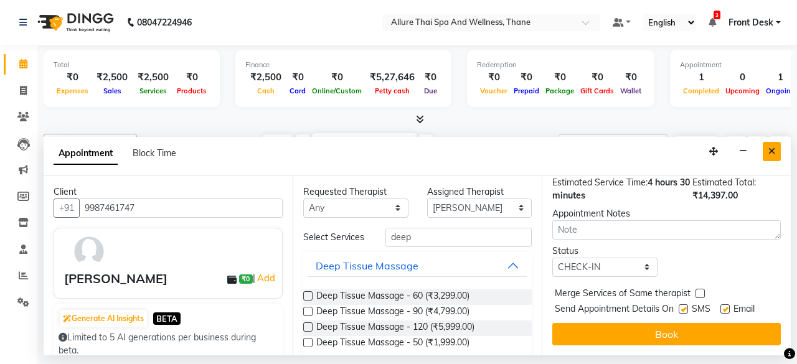
click at [771, 154] on icon "Close" at bounding box center [772, 151] width 7 height 9
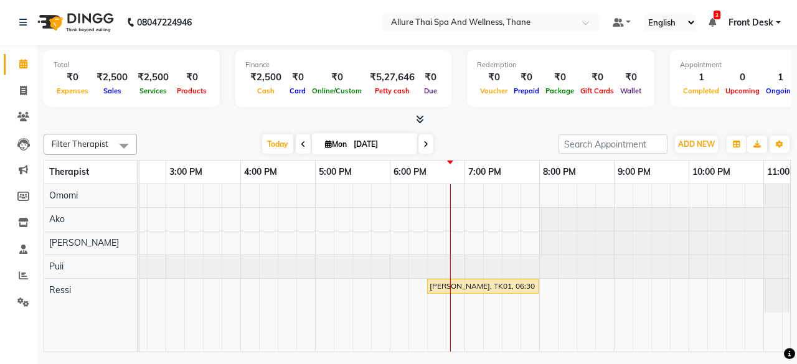
scroll to position [0, 235]
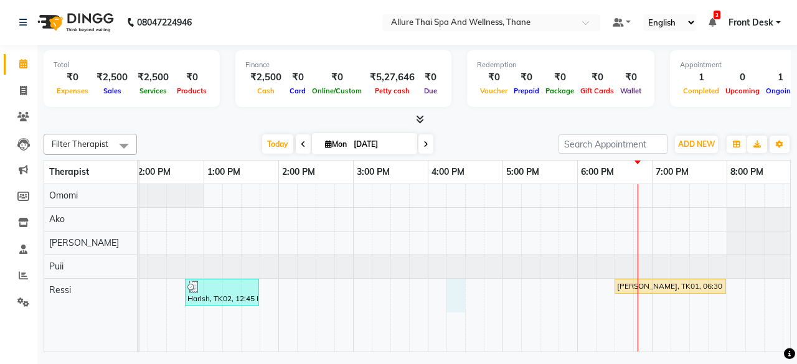
click at [453, 293] on div "Harish, TK02, 12:45 PM-01:45 PM, Swedish Massage - 60 [PERSON_NAME], TK01, 06:3…" at bounding box center [465, 268] width 1121 height 168
select select "85857"
select select "tentative"
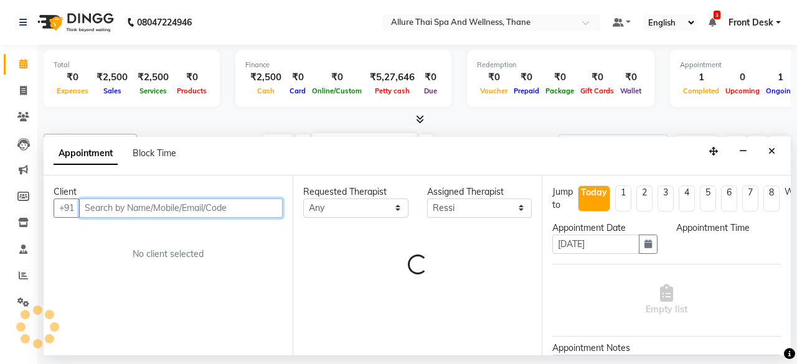
select select "975"
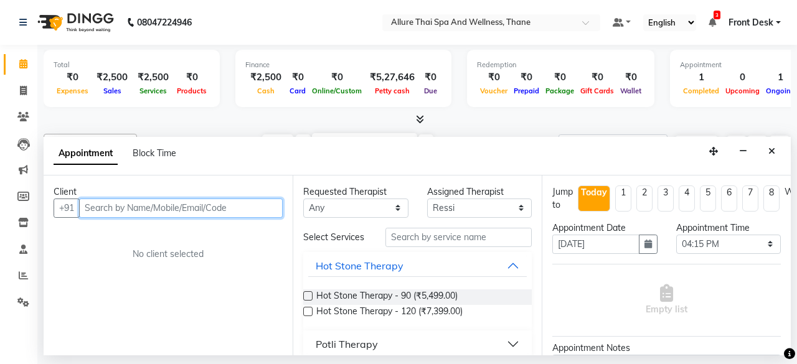
click at [182, 211] on input "text" at bounding box center [181, 208] width 204 height 19
type input "z"
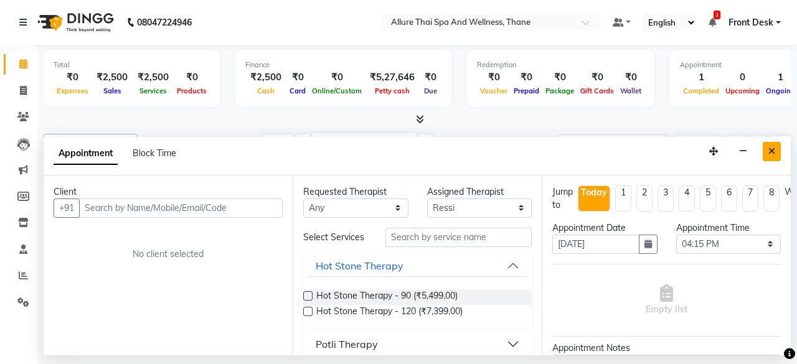
click at [773, 150] on icon "Close" at bounding box center [772, 151] width 7 height 9
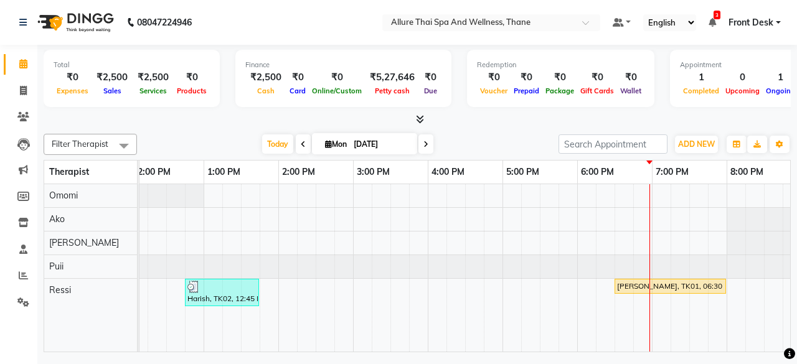
click at [370, 234] on div "Harish, TK02, 12:45 PM-01:45 PM, Swedish Massage - 60 [PERSON_NAME], TK01, 06:3…" at bounding box center [465, 268] width 1121 height 168
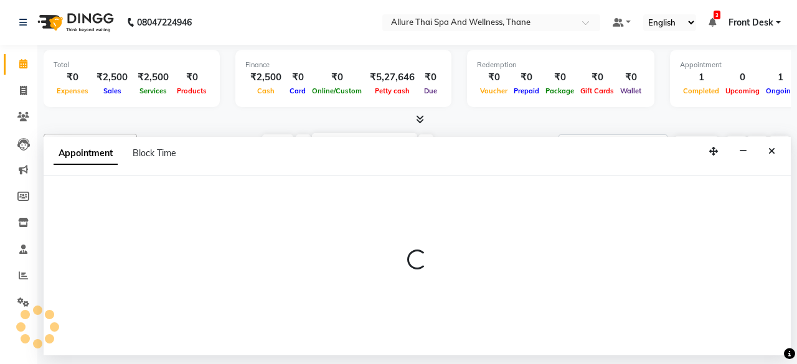
select select "84282"
select select "900"
select select "tentative"
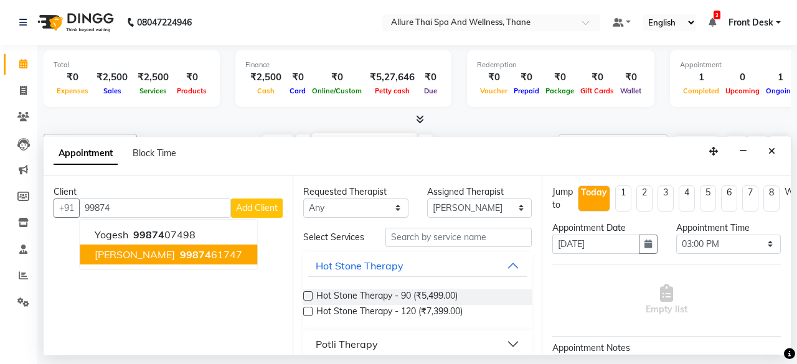
click at [191, 253] on span "99874" at bounding box center [195, 255] width 31 height 12
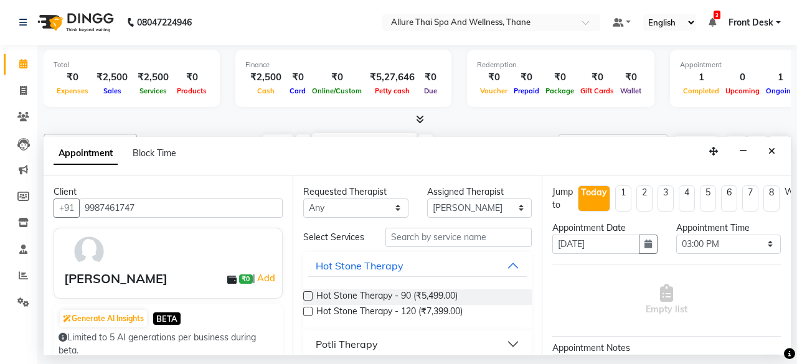
type input "9987461747"
click at [442, 210] on select "Select Ako Omomi Puii [PERSON_NAME]" at bounding box center [479, 208] width 105 height 19
select select "84280"
click at [427, 199] on select "Select Ako Omomi Puii [PERSON_NAME]" at bounding box center [479, 208] width 105 height 19
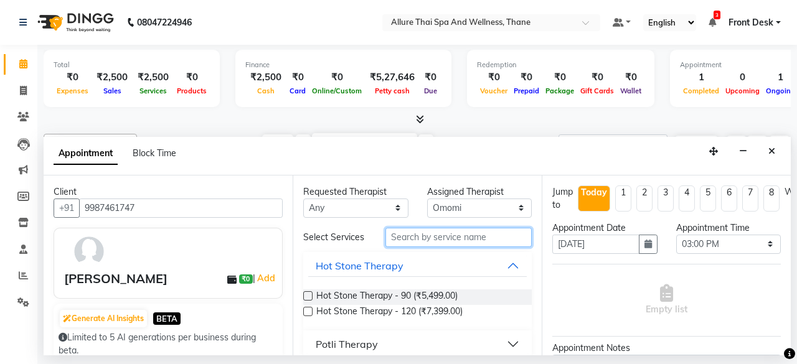
click at [442, 243] on input "text" at bounding box center [459, 237] width 146 height 19
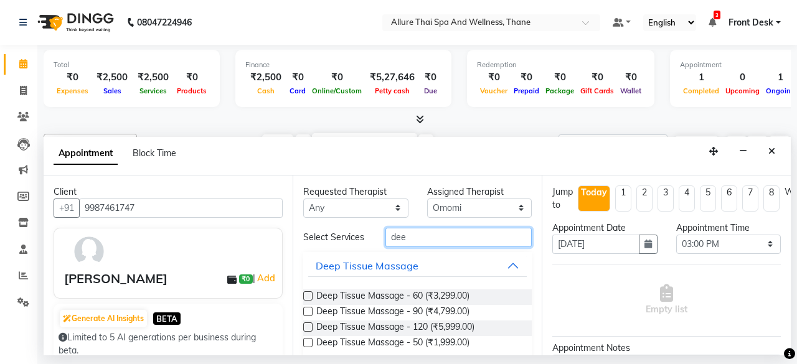
type input "dee"
click at [308, 313] on label at bounding box center [307, 311] width 9 height 9
click at [308, 313] on input "checkbox" at bounding box center [307, 313] width 8 height 8
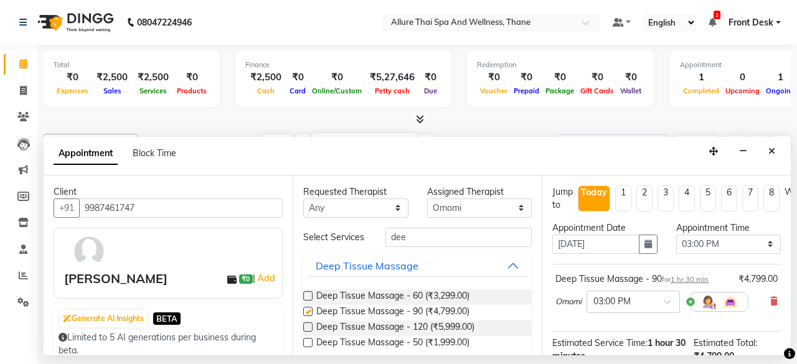
checkbox input "false"
click at [446, 209] on select "Select Ako Omomi Puii [PERSON_NAME]" at bounding box center [479, 208] width 105 height 19
select select "84282"
click at [427, 199] on select "Select Ako Omomi Puii [PERSON_NAME]" at bounding box center [479, 208] width 105 height 19
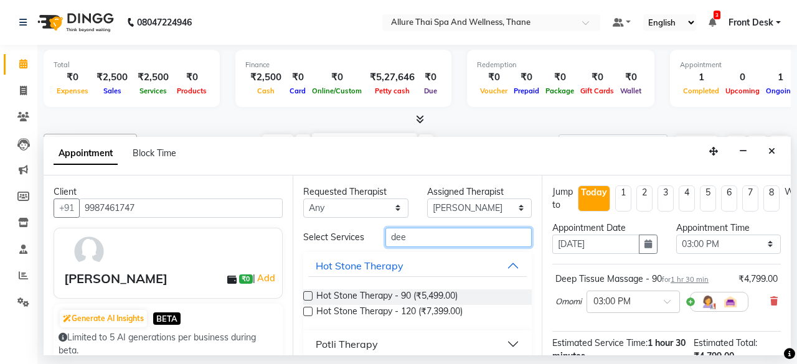
click at [409, 238] on input "dee" at bounding box center [459, 237] width 146 height 19
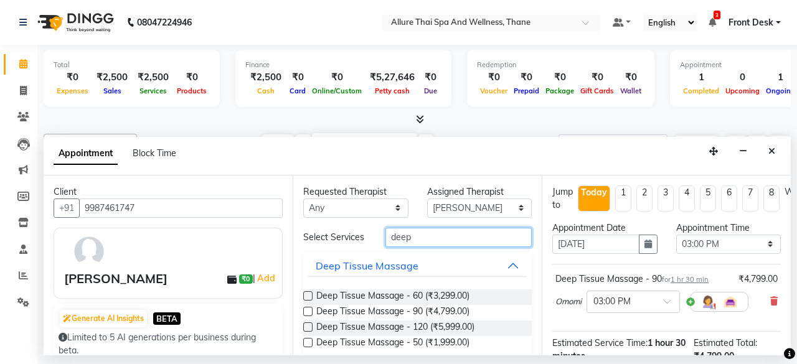
type input "deep"
click at [309, 310] on label at bounding box center [307, 311] width 9 height 9
click at [309, 310] on input "checkbox" at bounding box center [307, 313] width 8 height 8
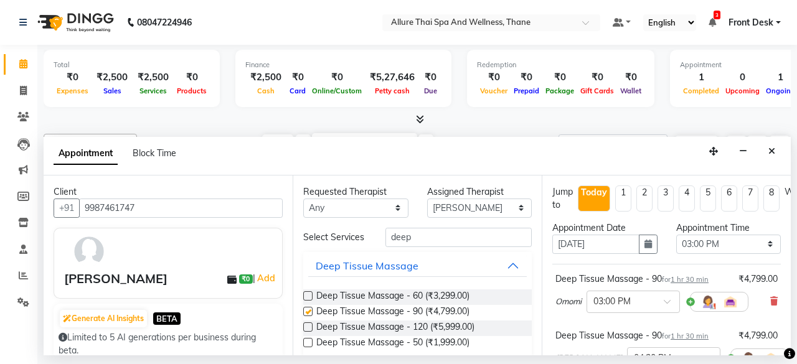
checkbox input "false"
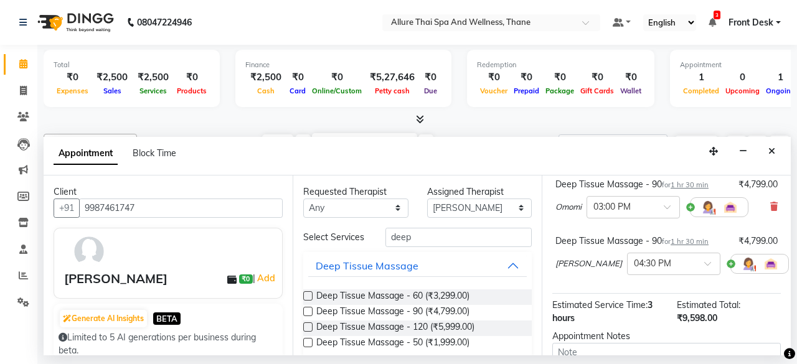
scroll to position [96, 0]
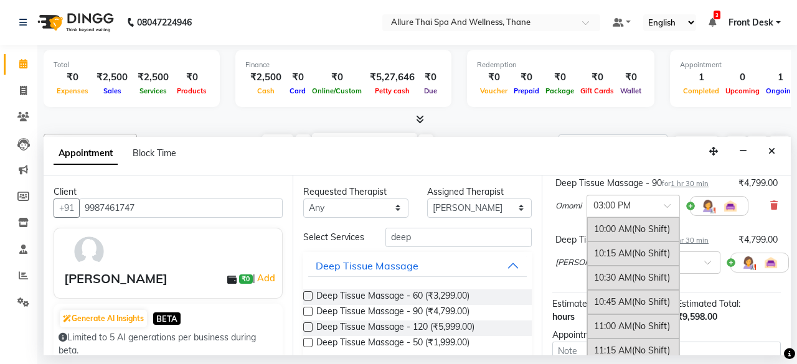
click at [637, 210] on input "text" at bounding box center [621, 205] width 55 height 13
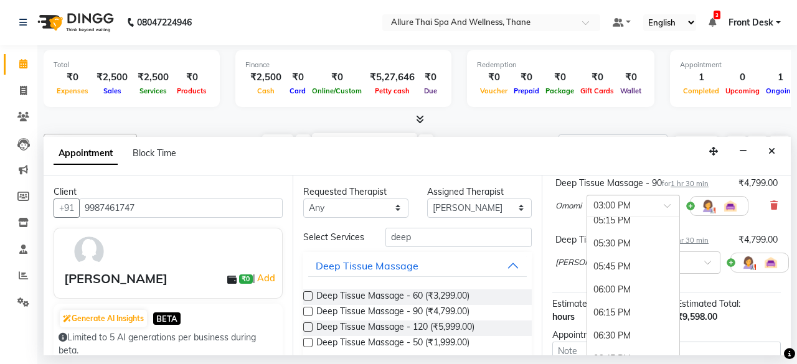
scroll to position [693, 0]
click at [632, 277] on div "06:00 PM" at bounding box center [633, 288] width 92 height 23
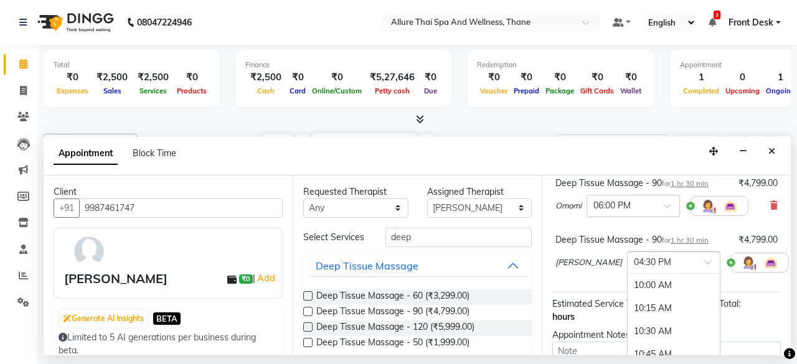
click at [634, 255] on input "text" at bounding box center [661, 261] width 55 height 13
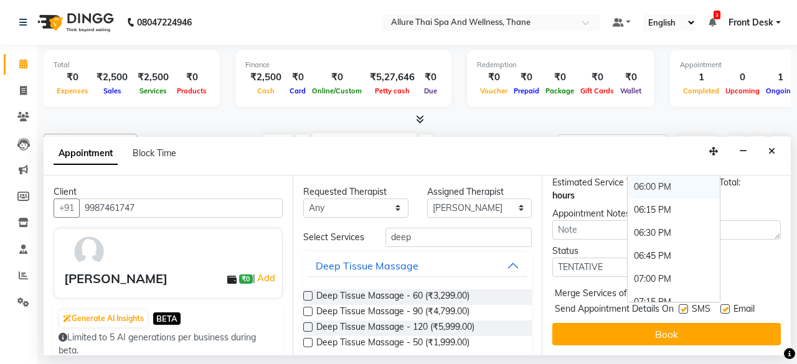
scroll to position [714, 0]
click at [628, 176] on div "06:00 PM" at bounding box center [674, 187] width 92 height 23
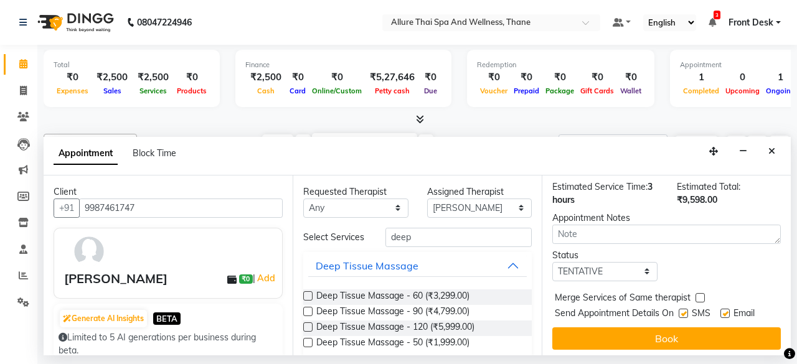
scroll to position [239, 0]
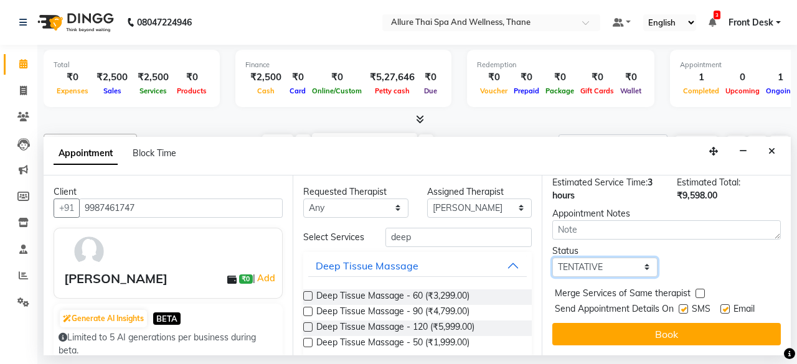
click at [607, 258] on select "Select TENTATIVE CONFIRM CHECK-IN UPCOMING" at bounding box center [605, 267] width 105 height 19
select select "check-in"
click at [553, 258] on select "Select TENTATIVE CONFIRM CHECK-IN UPCOMING" at bounding box center [605, 267] width 105 height 19
click at [683, 305] on label at bounding box center [683, 309] width 9 height 9
click at [683, 306] on input "checkbox" at bounding box center [683, 310] width 8 height 8
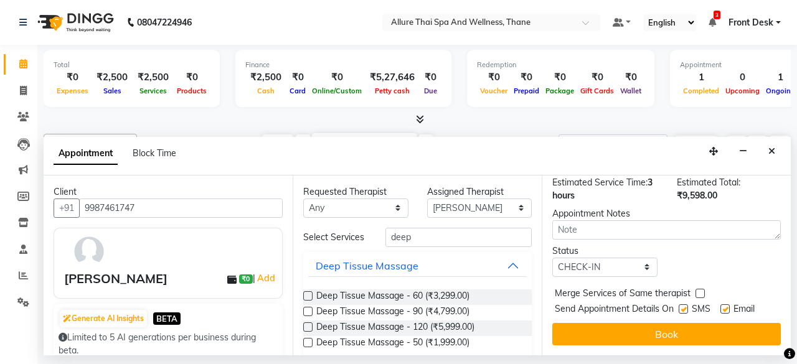
checkbox input "false"
click at [727, 305] on label at bounding box center [725, 309] width 9 height 9
click at [727, 306] on input "checkbox" at bounding box center [725, 310] width 8 height 8
checkbox input "false"
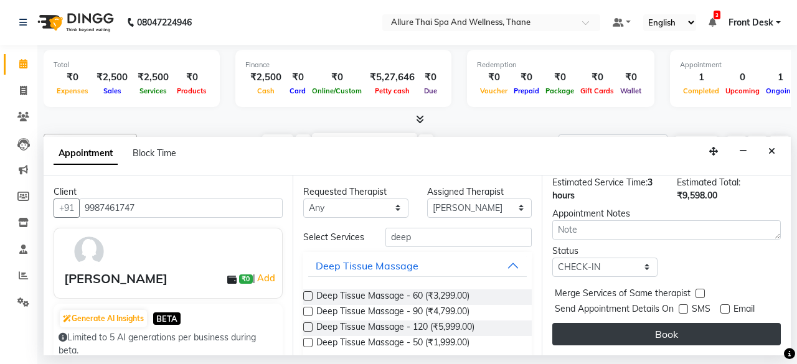
drag, startPoint x: 702, startPoint y: 312, endPoint x: 698, endPoint y: 325, distance: 13.8
click at [698, 325] on div "Jump to [DATE] 1 2 3 4 5 6 7 8 Weeks Appointment Date [DATE] Appointment Time S…" at bounding box center [666, 266] width 249 height 180
click at [698, 325] on button "Book" at bounding box center [667, 334] width 229 height 22
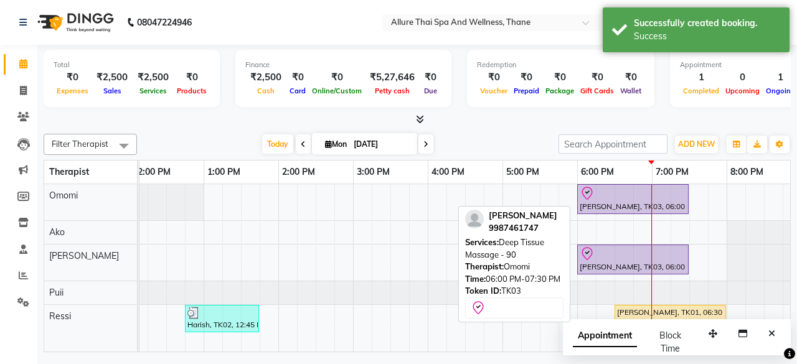
click at [598, 187] on div at bounding box center [633, 193] width 107 height 15
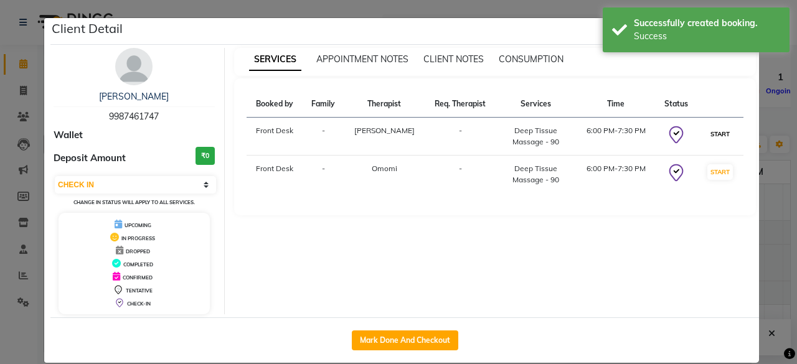
click at [717, 133] on button "START" at bounding box center [721, 134] width 26 height 16
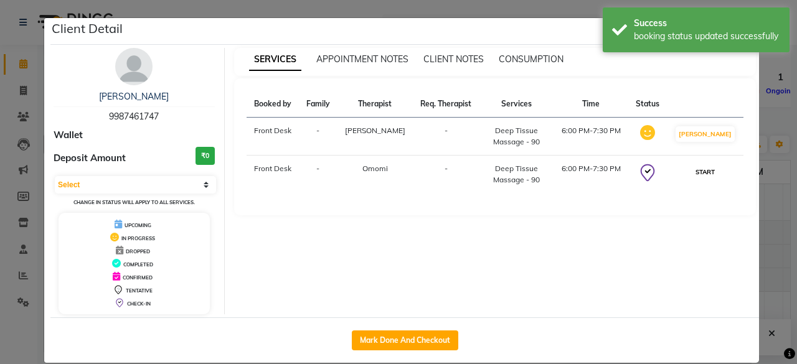
click at [715, 168] on button "START" at bounding box center [706, 172] width 26 height 16
select select "1"
click at [768, 196] on ngb-modal-window "Client Detail [PERSON_NAME] 9987461747 Wallet Deposit Amount ₹0 Select IN SERVI…" at bounding box center [398, 182] width 797 height 364
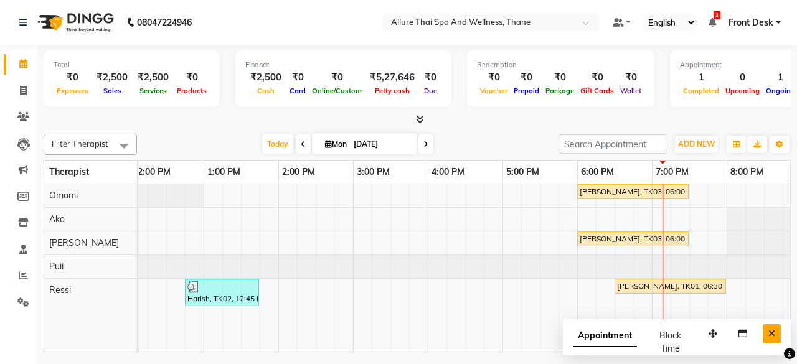
click at [774, 336] on icon "Close" at bounding box center [772, 334] width 7 height 9
